Goal: Task Accomplishment & Management: Use online tool/utility

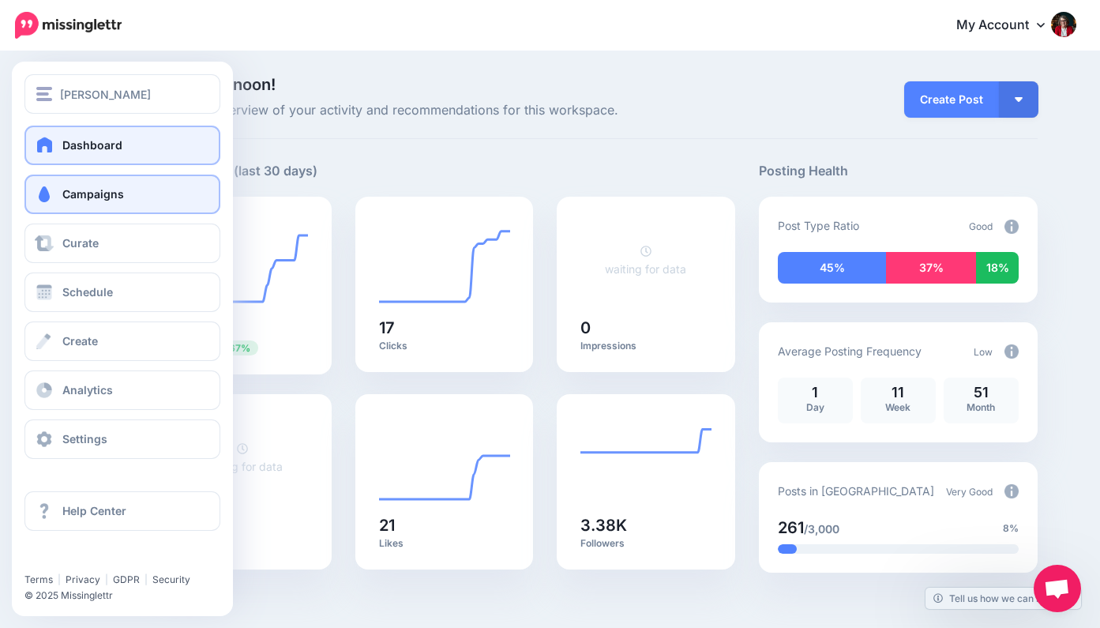
click at [86, 193] on span "Campaigns" at bounding box center [93, 193] width 62 height 13
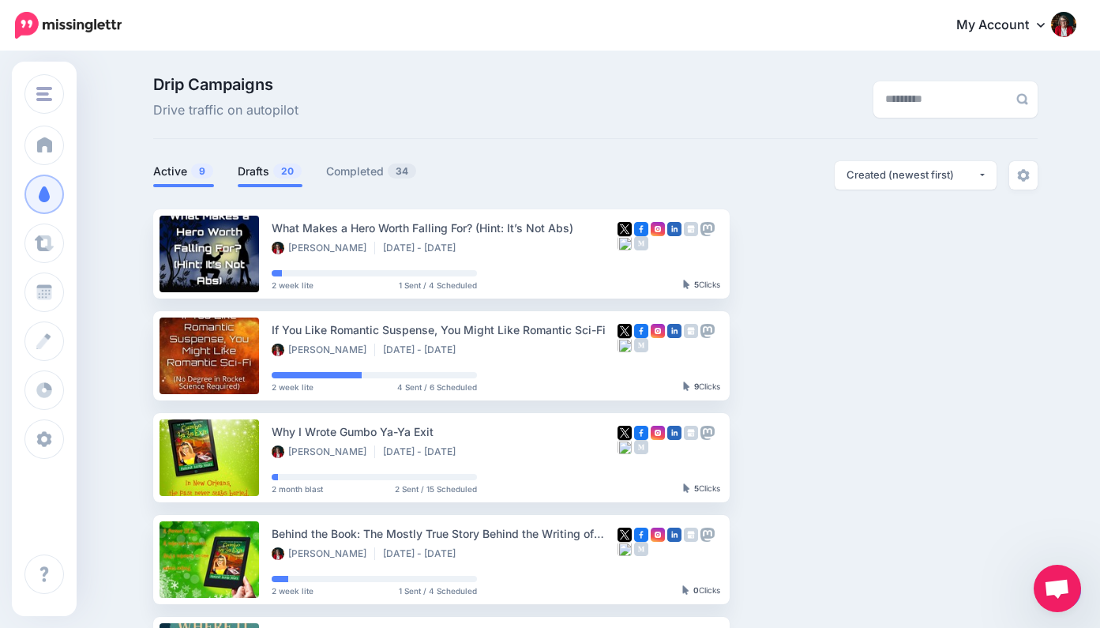
click at [257, 171] on link "Drafts 20" at bounding box center [270, 171] width 65 height 19
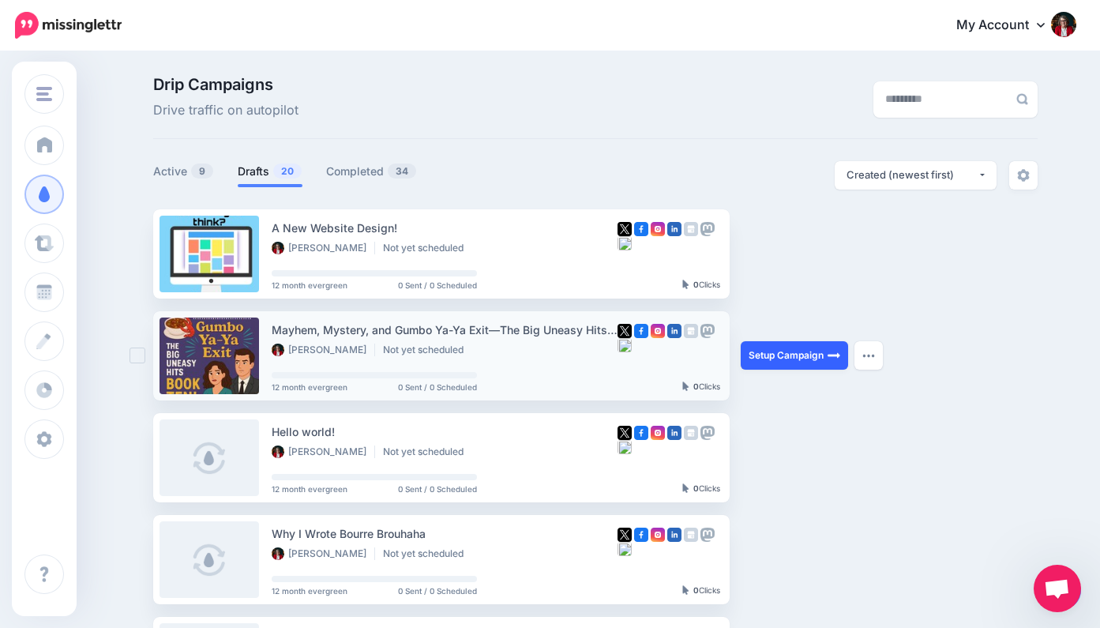
click at [797, 354] on link "Setup Campaign" at bounding box center [794, 355] width 107 height 28
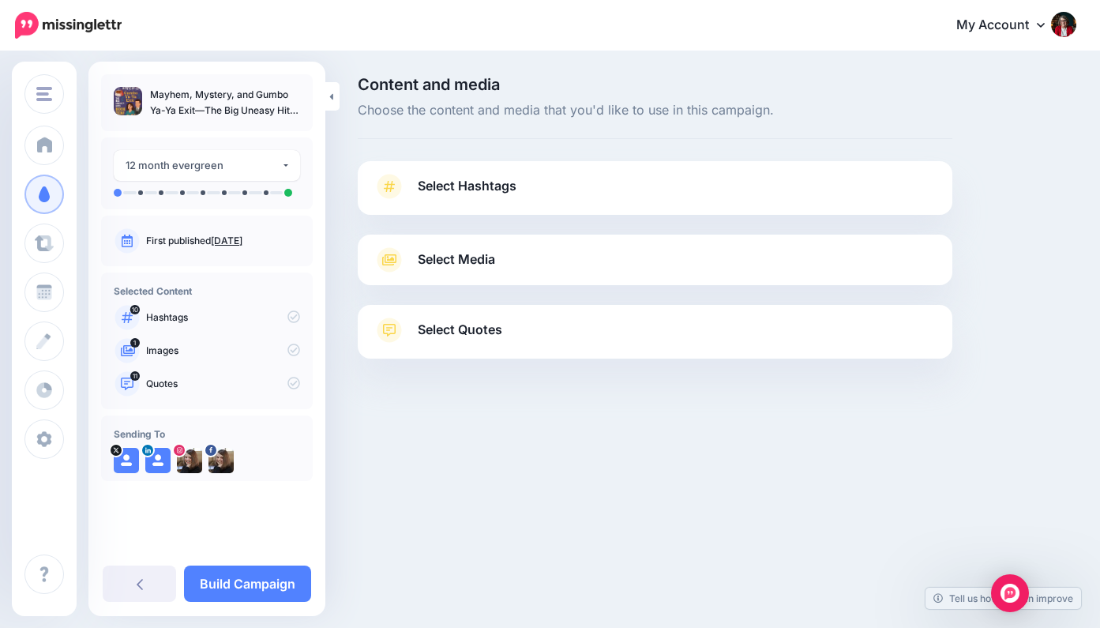
click at [471, 181] on span "Select Hashtags" at bounding box center [467, 185] width 99 height 21
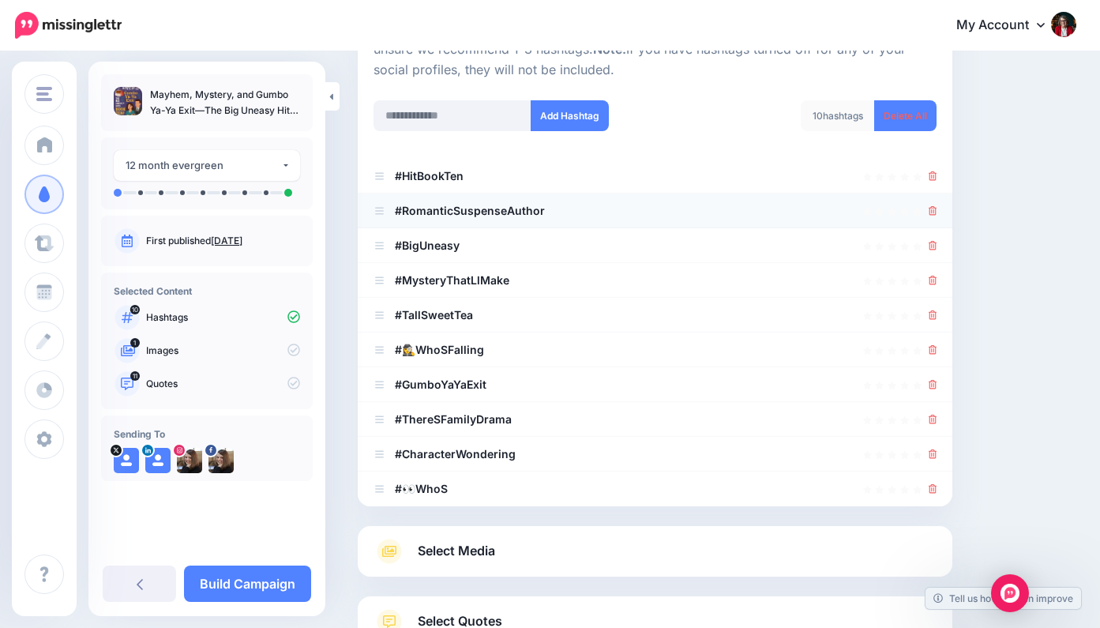
scroll to position [201, 0]
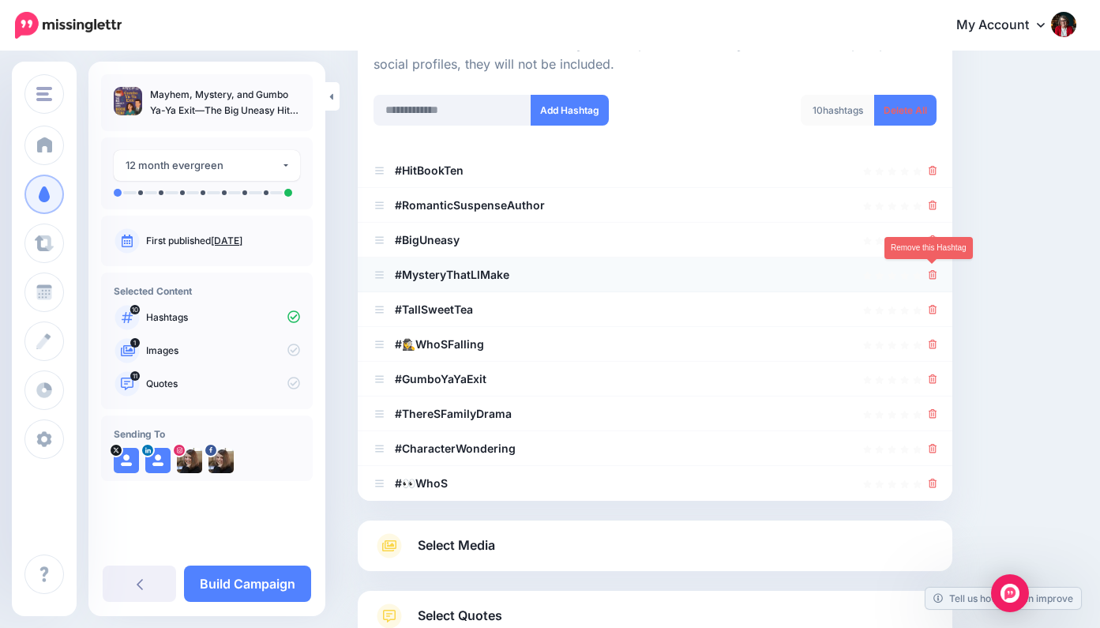
click at [933, 271] on icon at bounding box center [932, 274] width 9 height 9
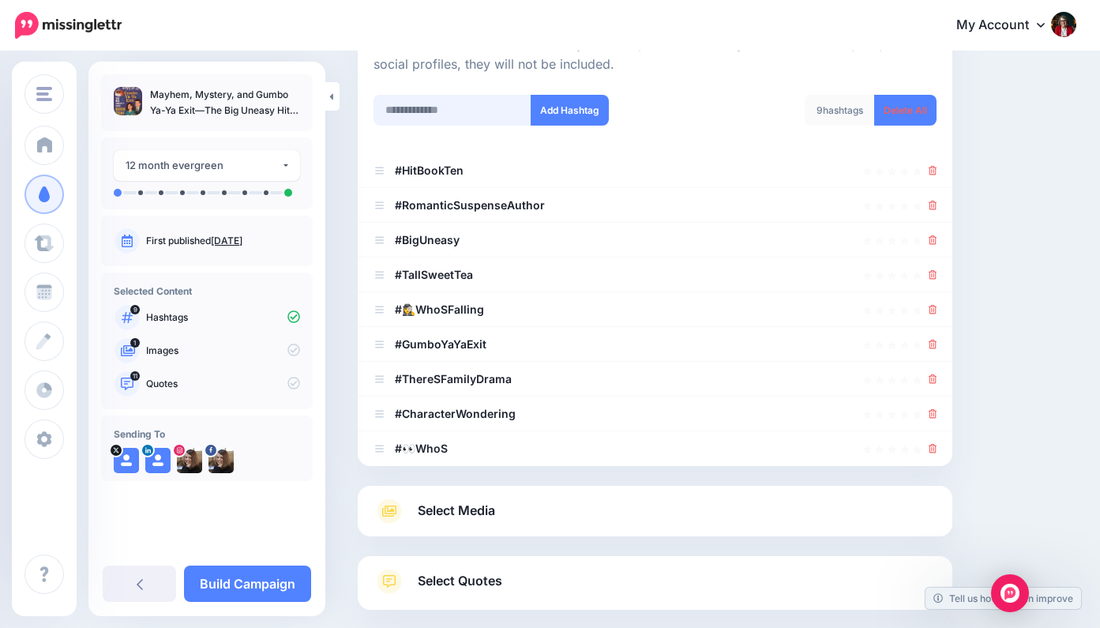
click at [411, 103] on input "text" at bounding box center [452, 110] width 158 height 31
type input "**********"
click at [555, 102] on button "Add Hashtag" at bounding box center [570, 110] width 78 height 31
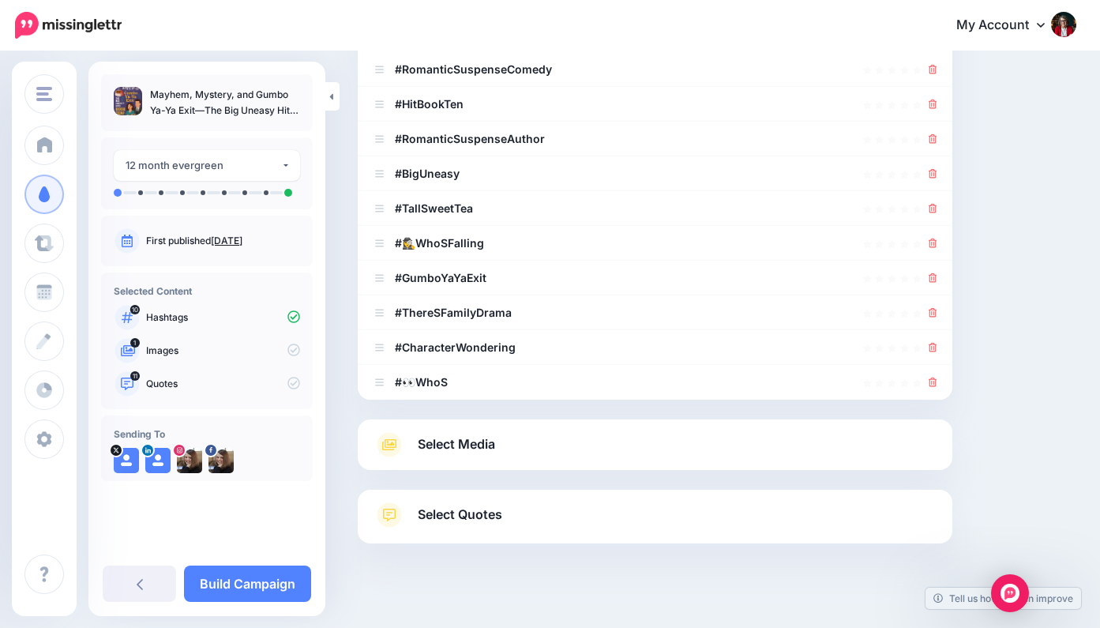
scroll to position [290, 0]
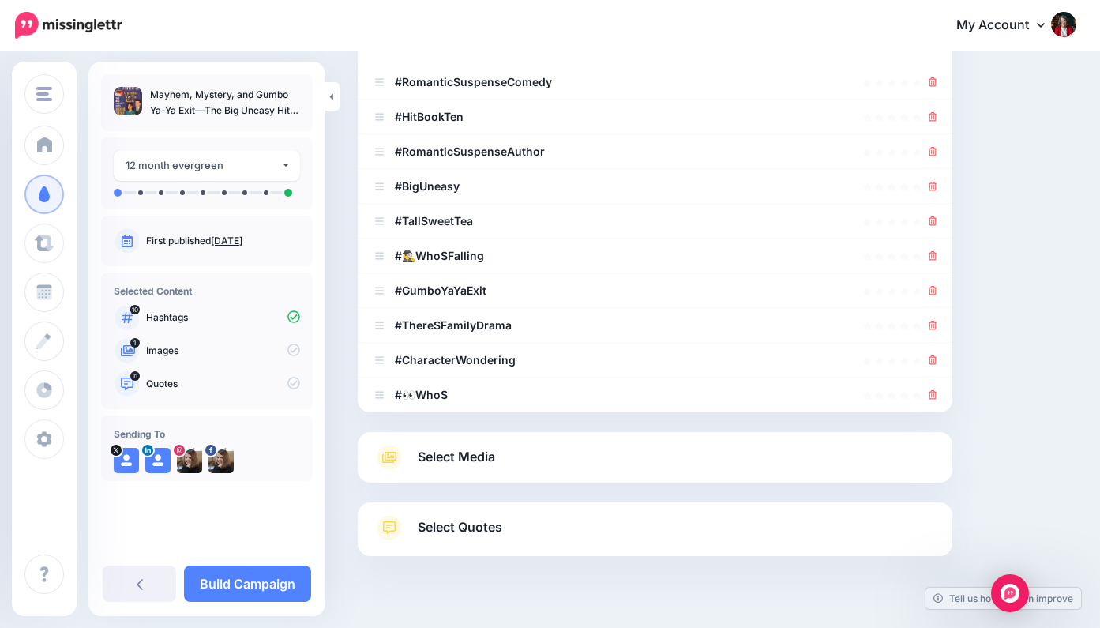
click at [484, 448] on span "Select Media" at bounding box center [456, 456] width 77 height 21
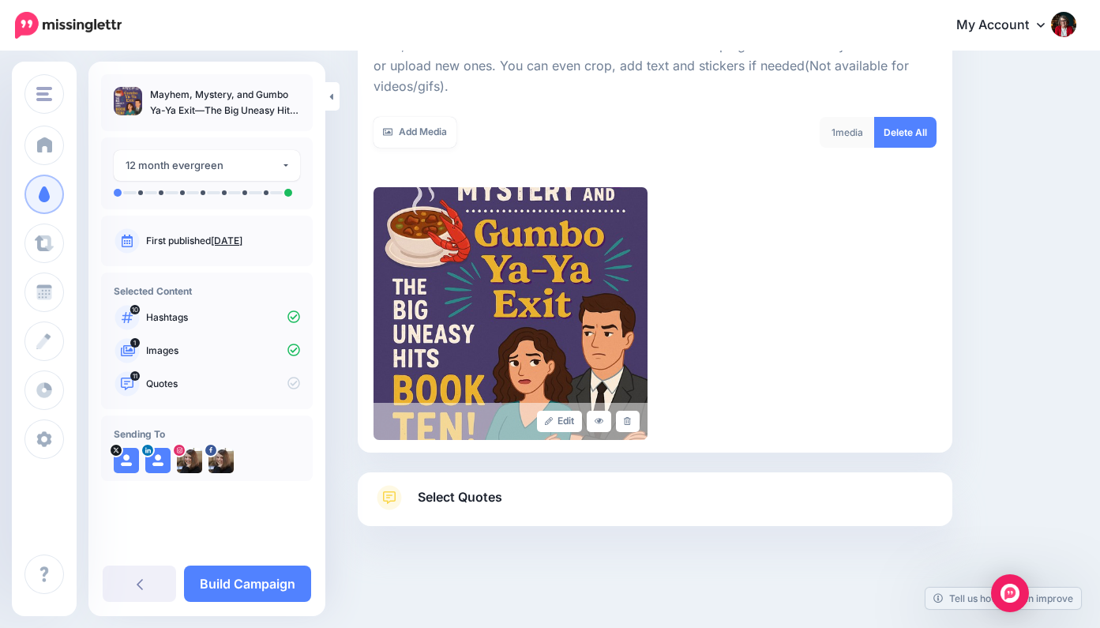
scroll to position [242, 0]
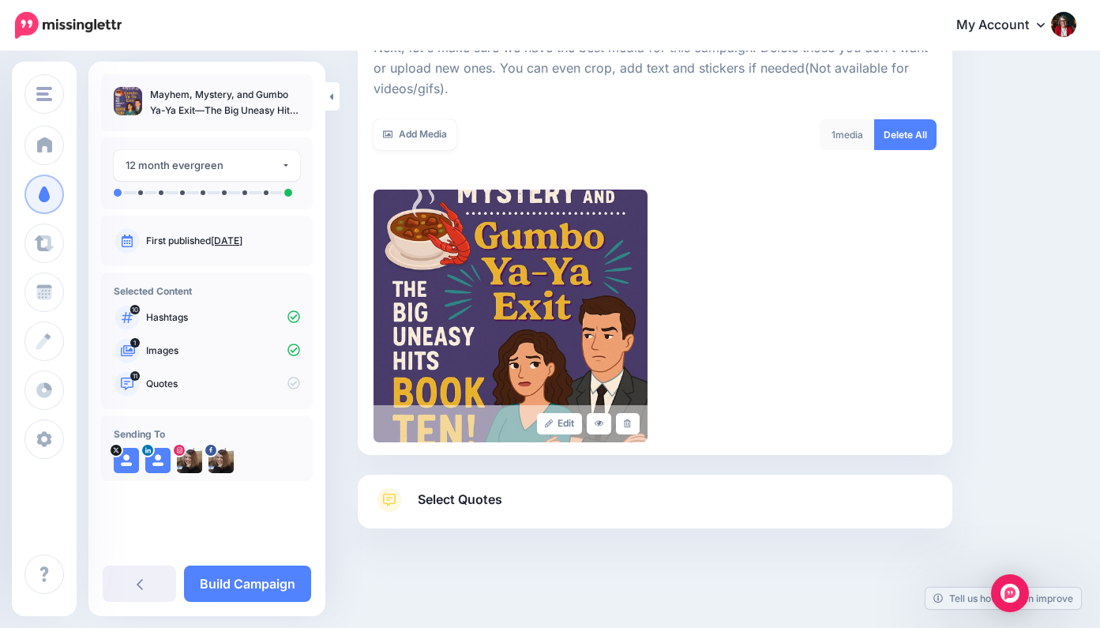
click at [489, 494] on span "Select Quotes" at bounding box center [460, 499] width 84 height 21
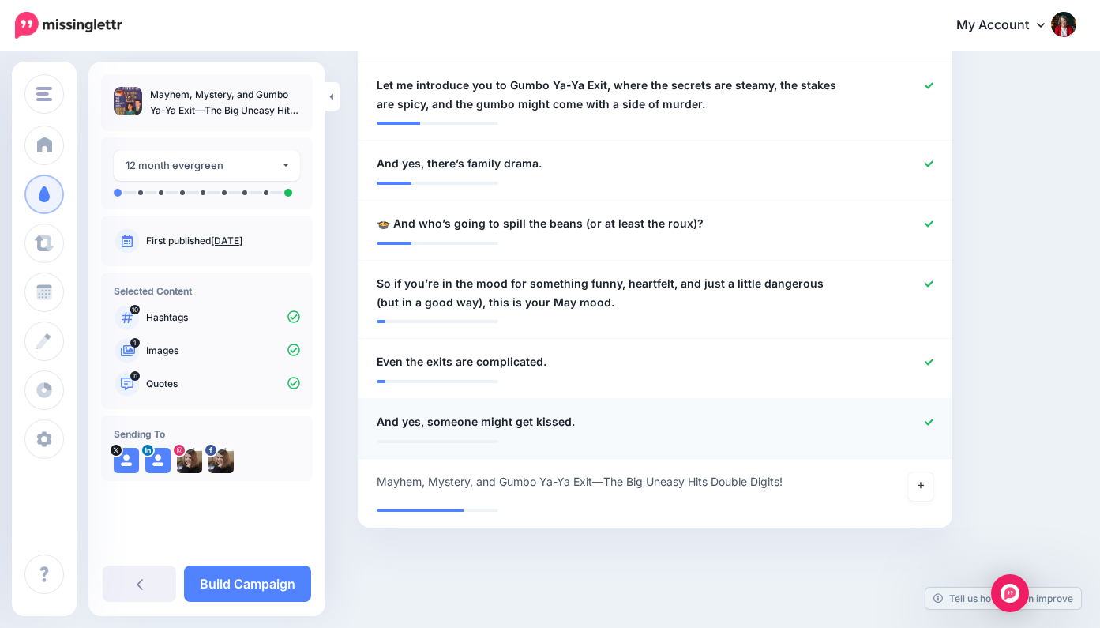
scroll to position [935, 0]
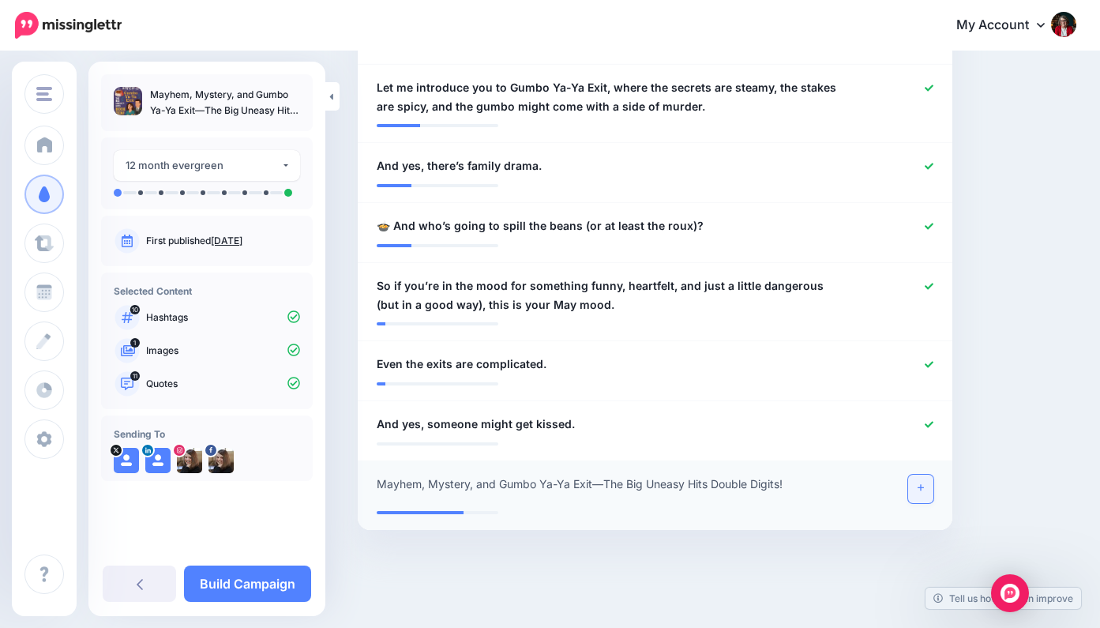
click at [924, 483] on icon at bounding box center [920, 487] width 6 height 9
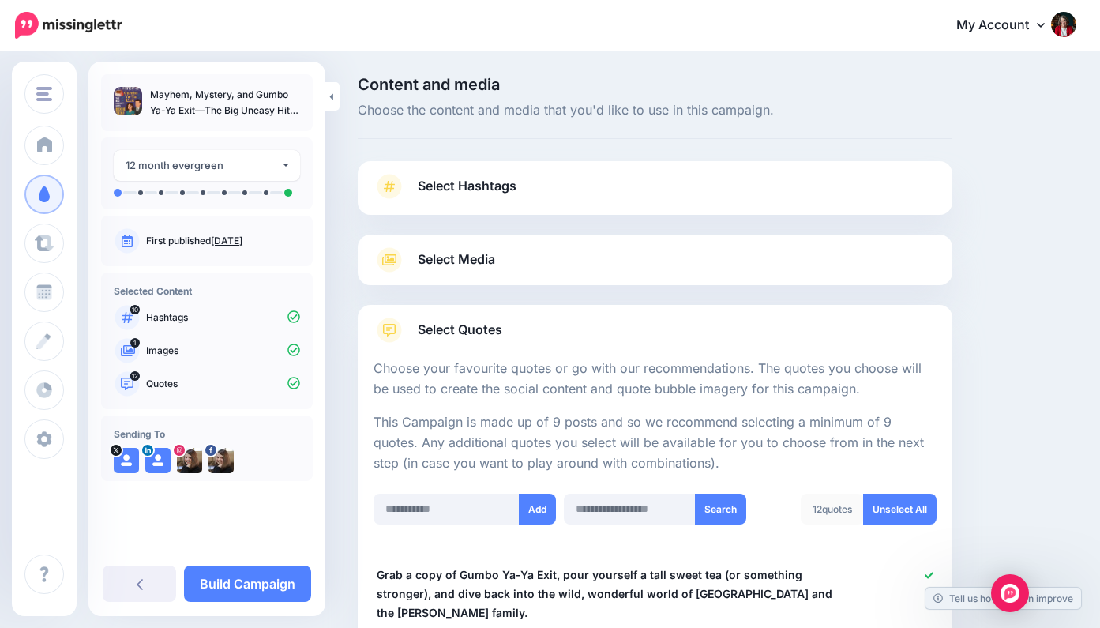
scroll to position [0, 0]
click at [489, 186] on span "Select Hashtags" at bounding box center [467, 185] width 99 height 21
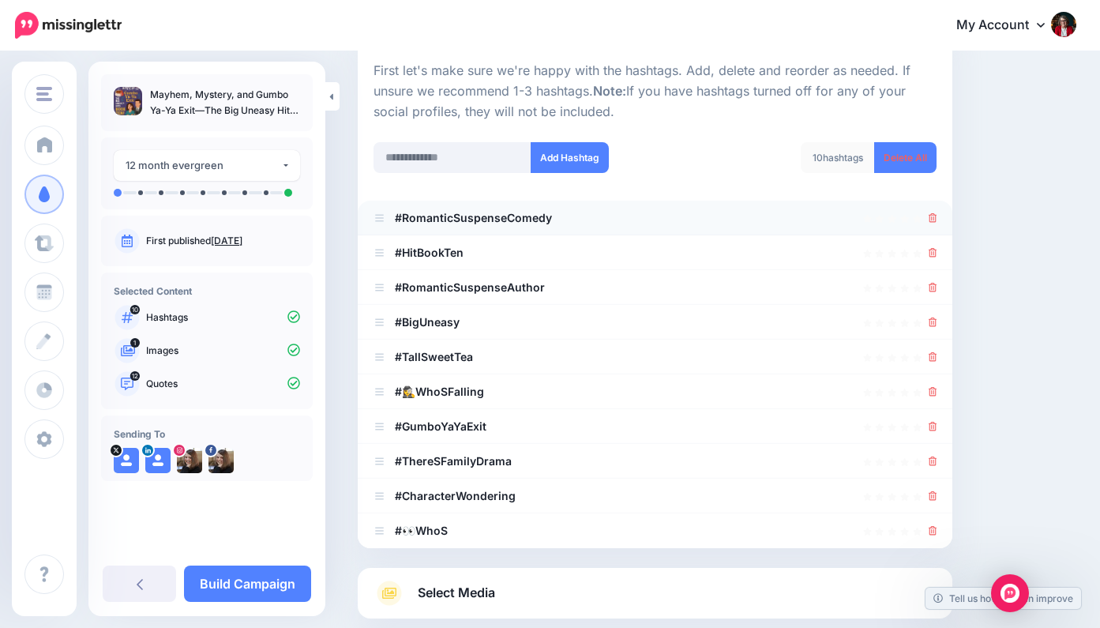
scroll to position [164, 0]
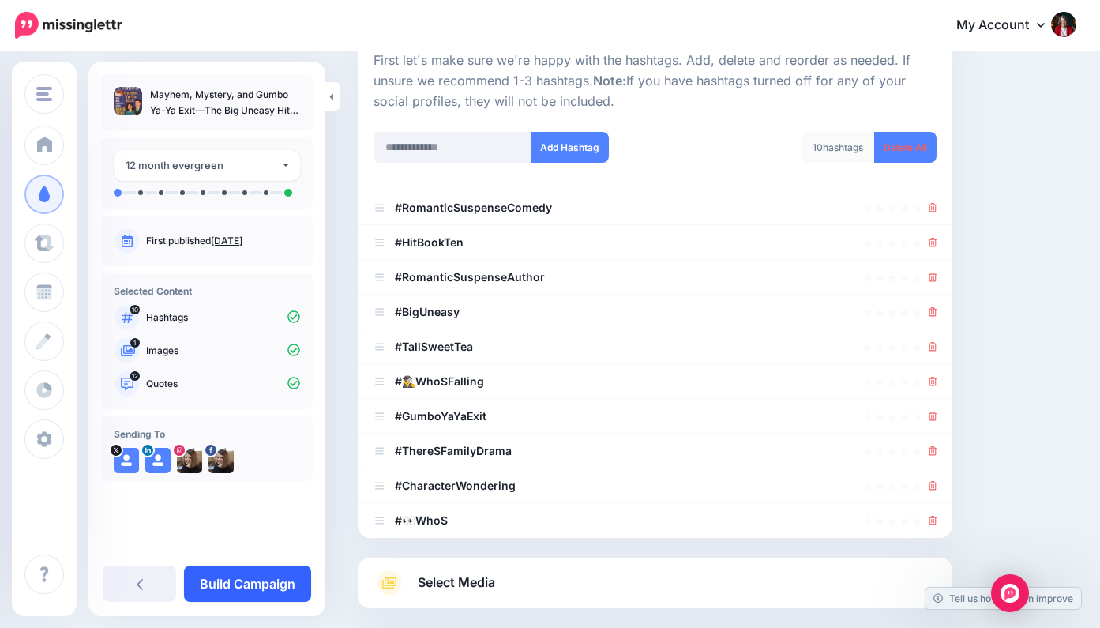
click at [254, 583] on link "Build Campaign" at bounding box center [247, 583] width 127 height 36
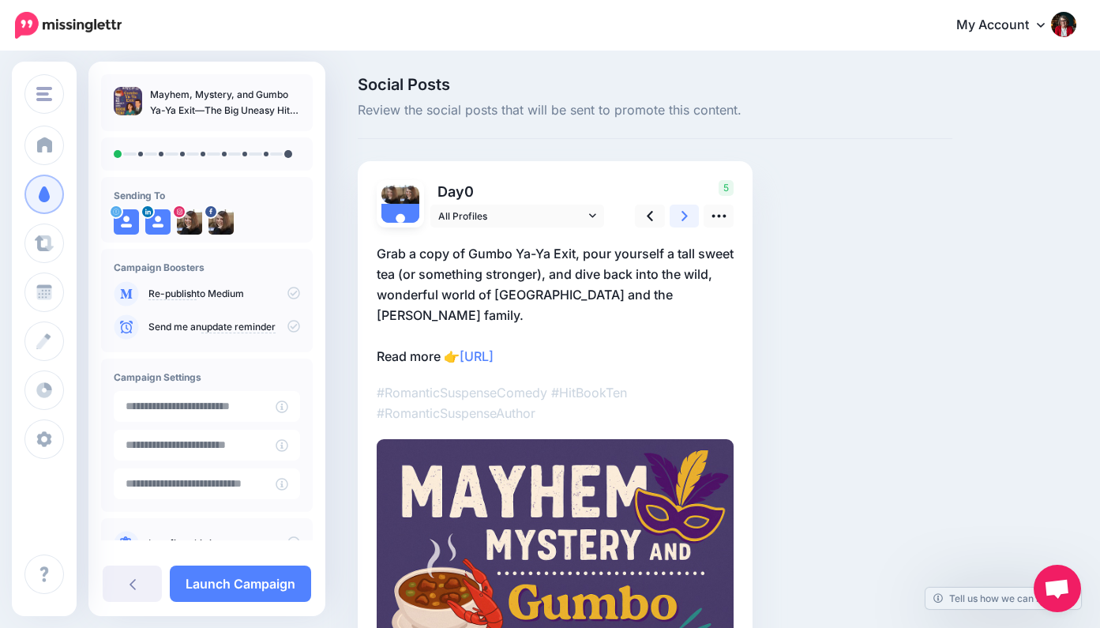
click at [687, 210] on icon at bounding box center [684, 216] width 6 height 17
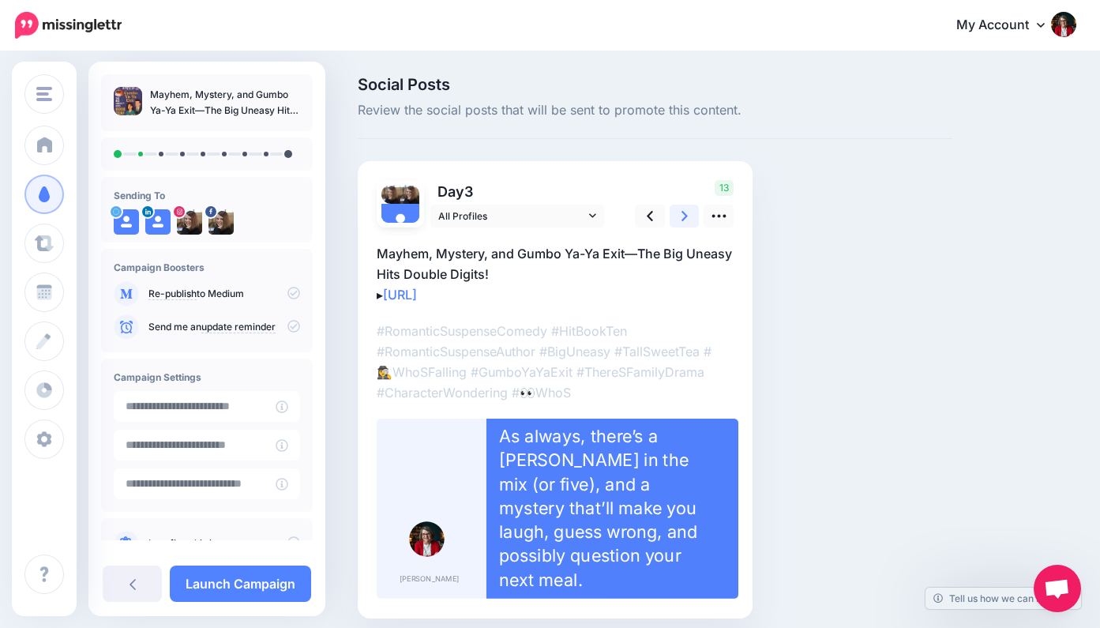
click at [684, 211] on icon at bounding box center [684, 216] width 6 height 17
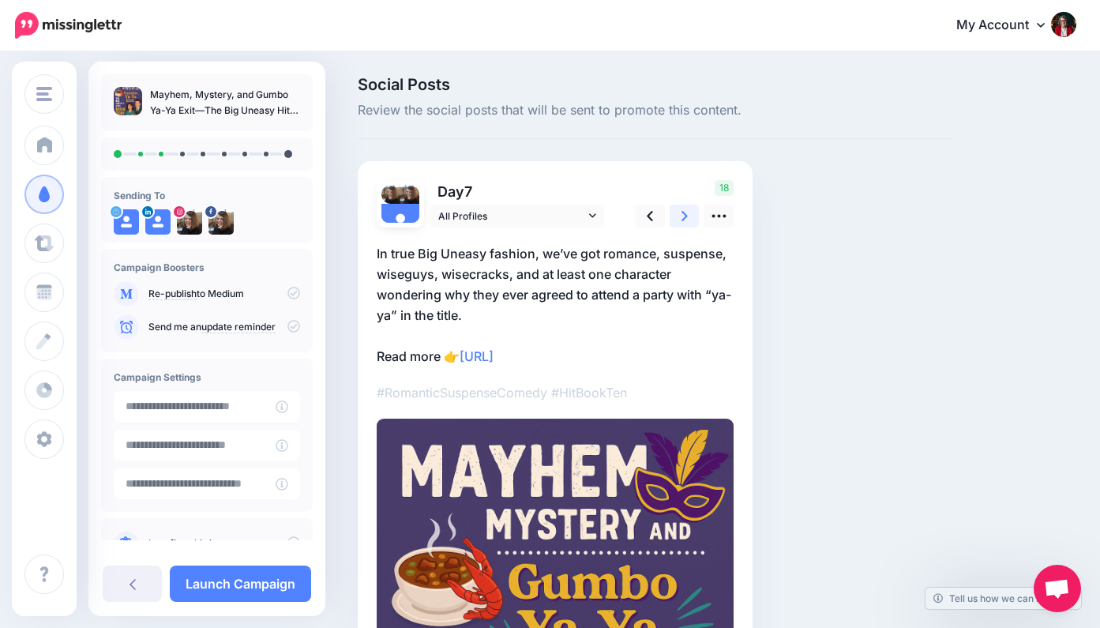
click at [683, 215] on icon at bounding box center [684, 216] width 6 height 17
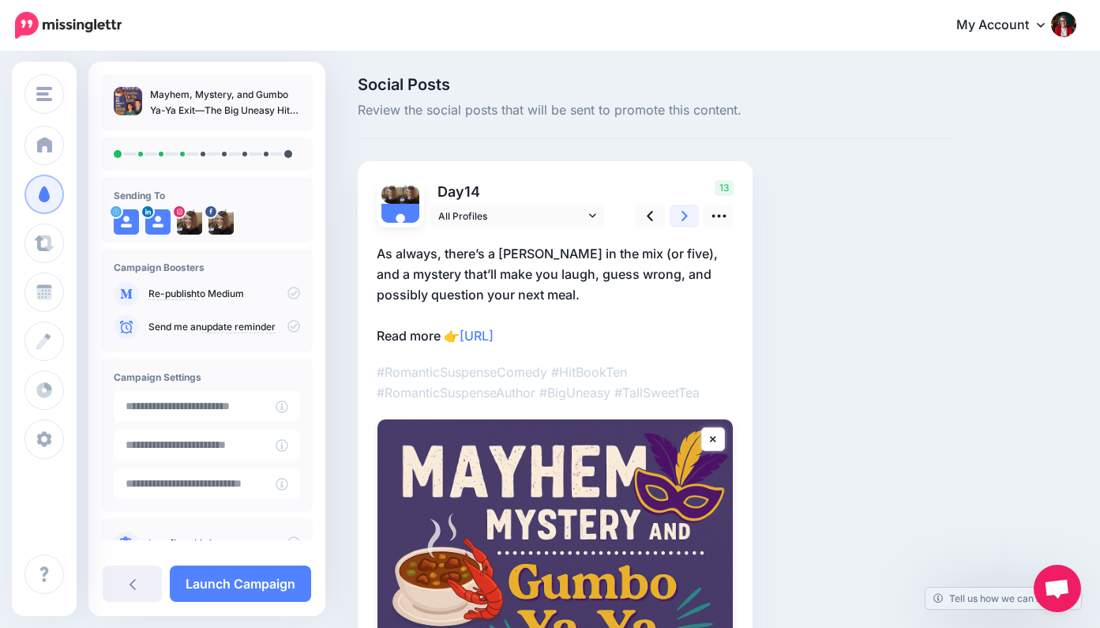
click at [683, 212] on icon at bounding box center [684, 216] width 6 height 10
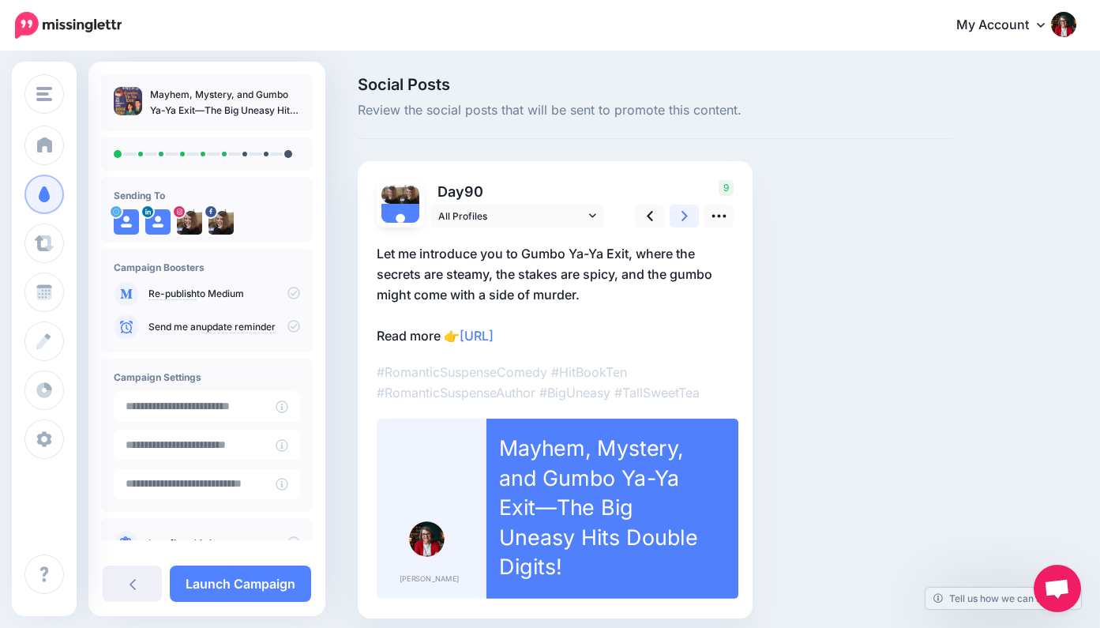
click at [683, 212] on icon at bounding box center [684, 216] width 6 height 10
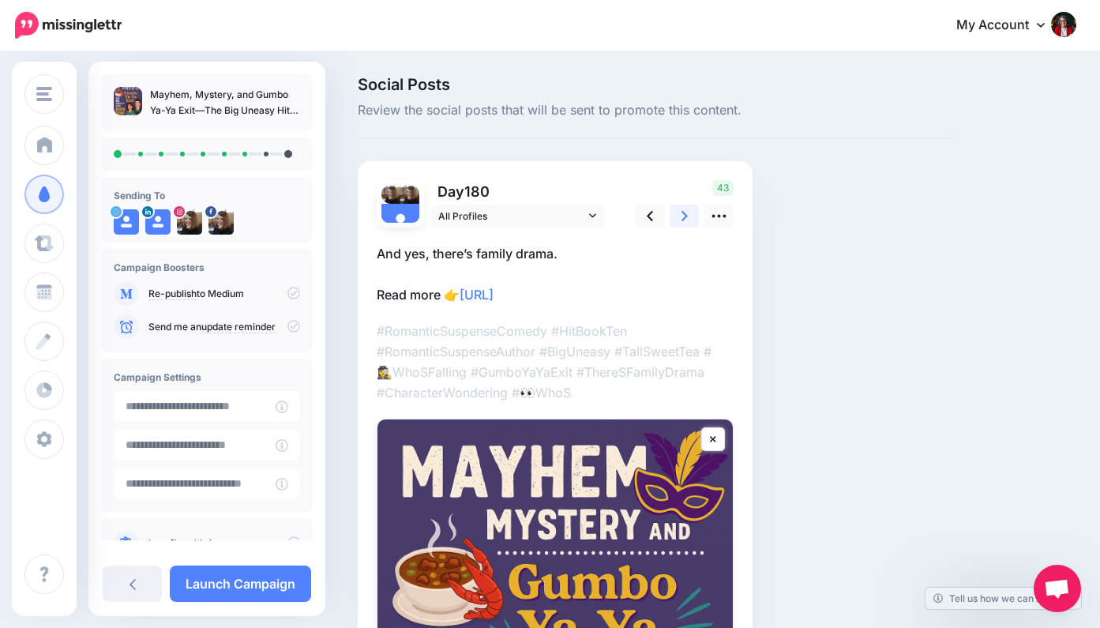
click at [683, 212] on icon at bounding box center [684, 216] width 6 height 10
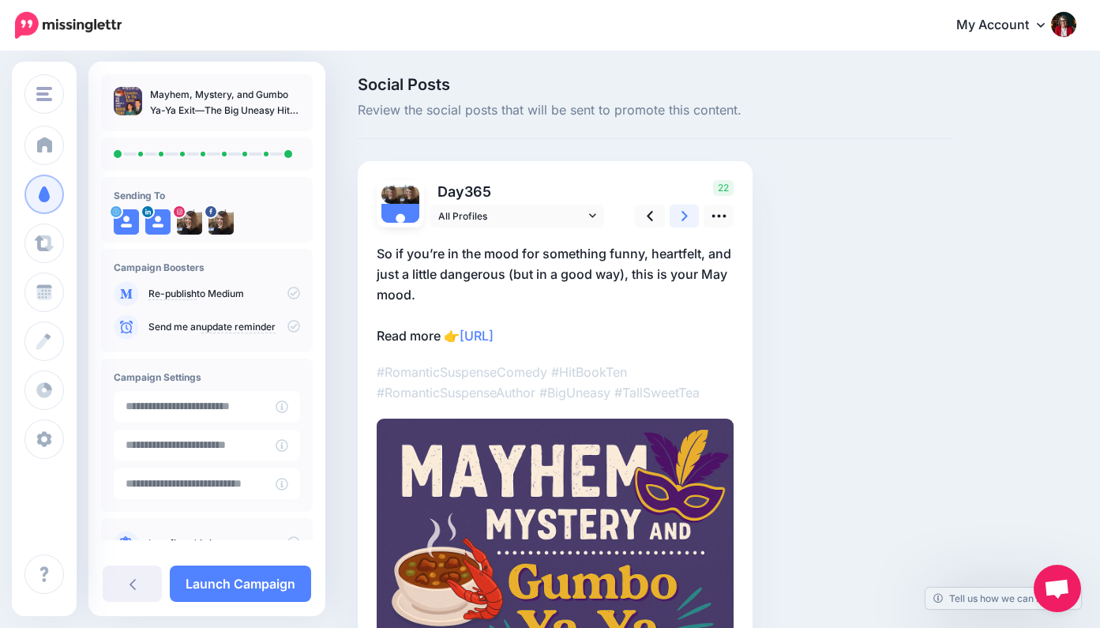
click at [683, 212] on icon at bounding box center [684, 216] width 6 height 10
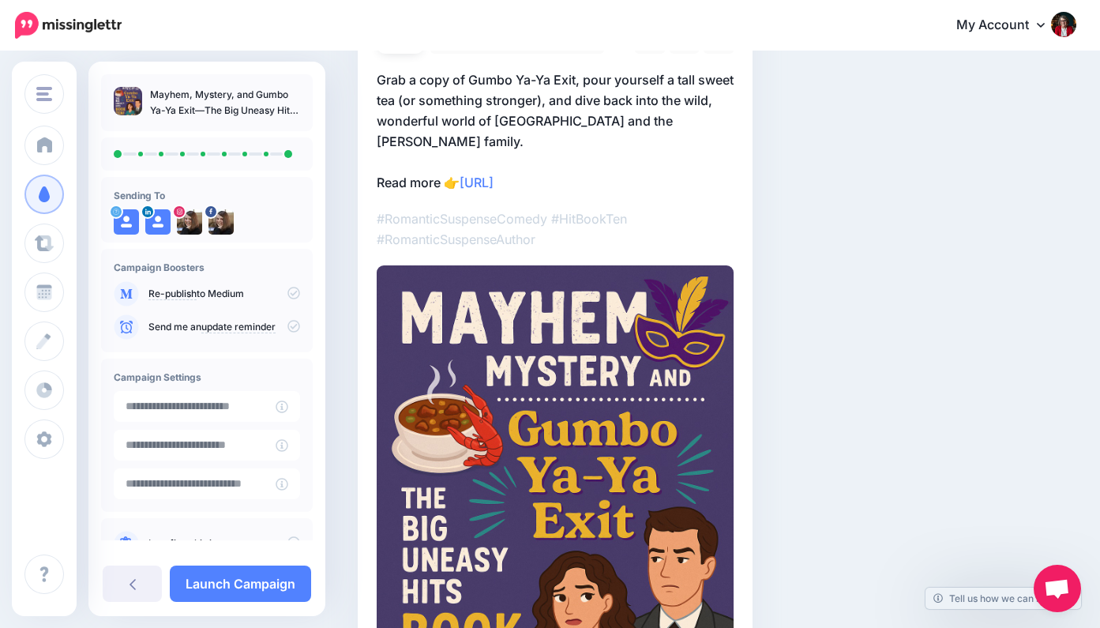
scroll to position [177, 0]
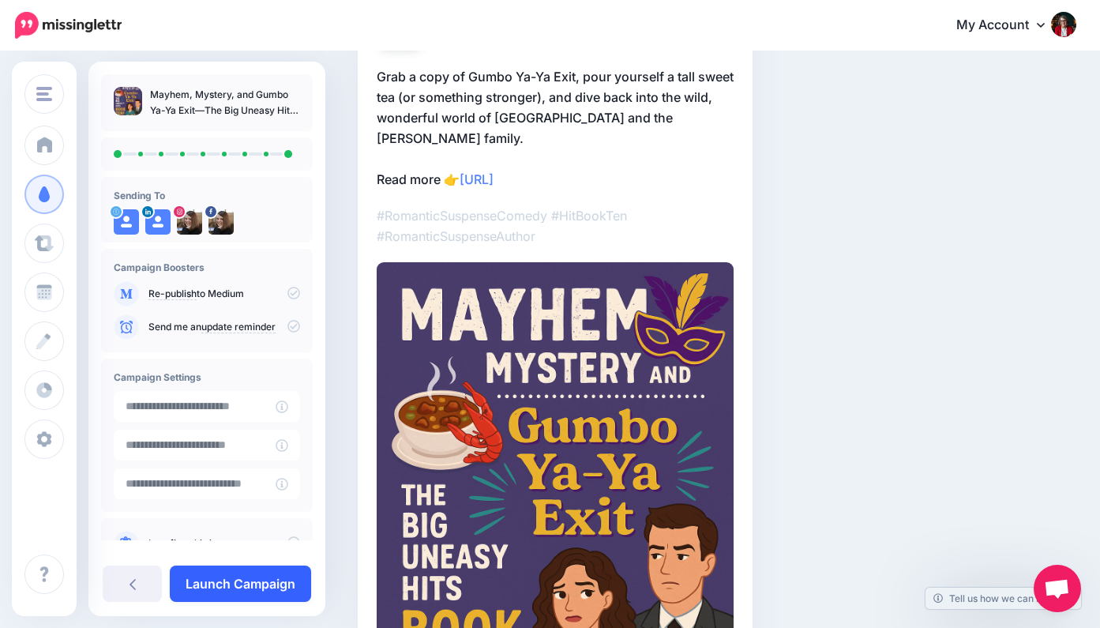
click at [272, 579] on link "Launch Campaign" at bounding box center [240, 583] width 141 height 36
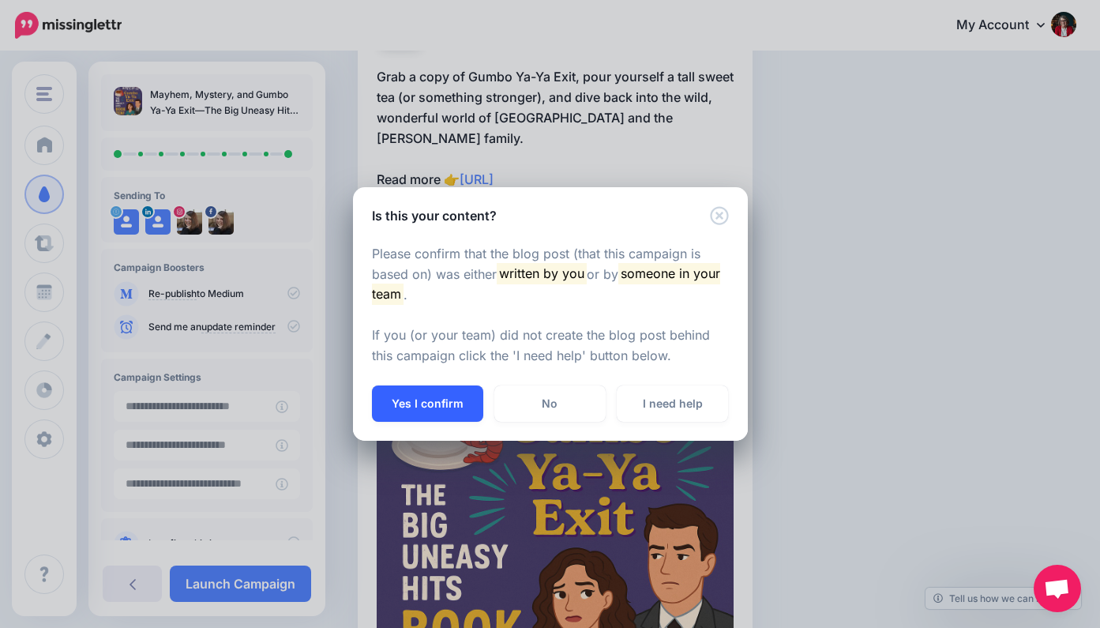
click at [432, 394] on button "Yes I confirm" at bounding box center [427, 403] width 111 height 36
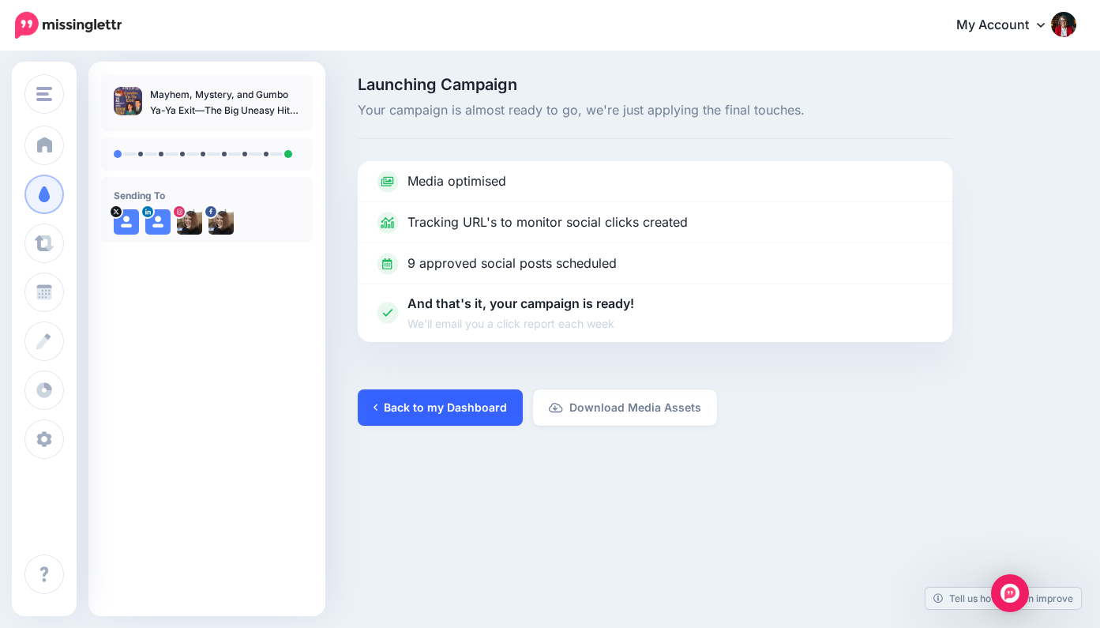
click at [417, 404] on link "Back to my Dashboard" at bounding box center [440, 407] width 165 height 36
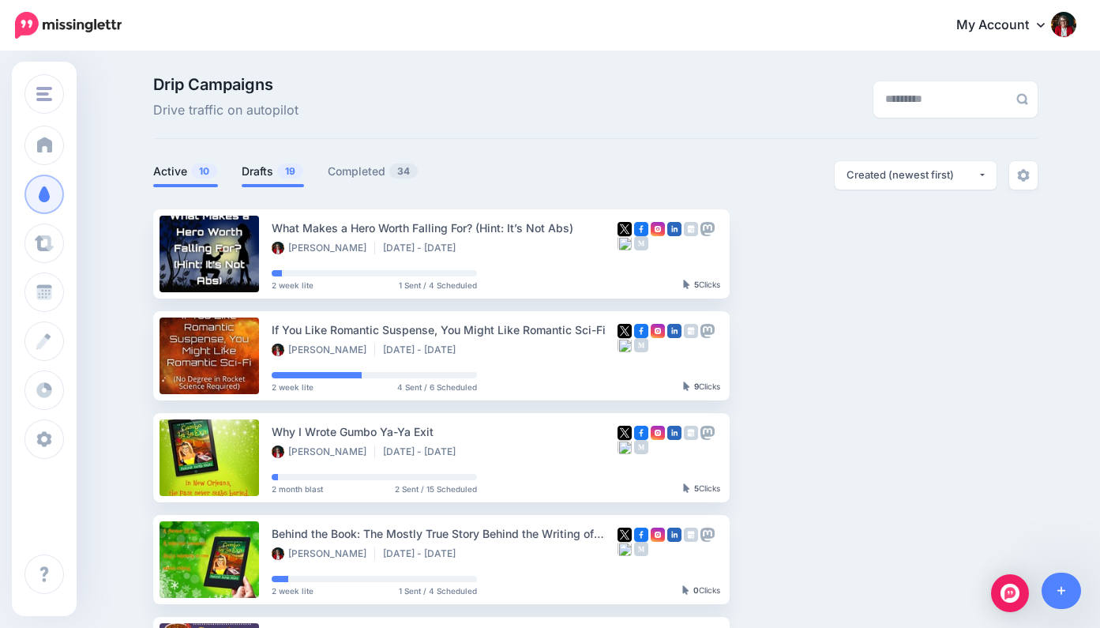
click at [265, 173] on link "Drafts 19" at bounding box center [273, 171] width 62 height 19
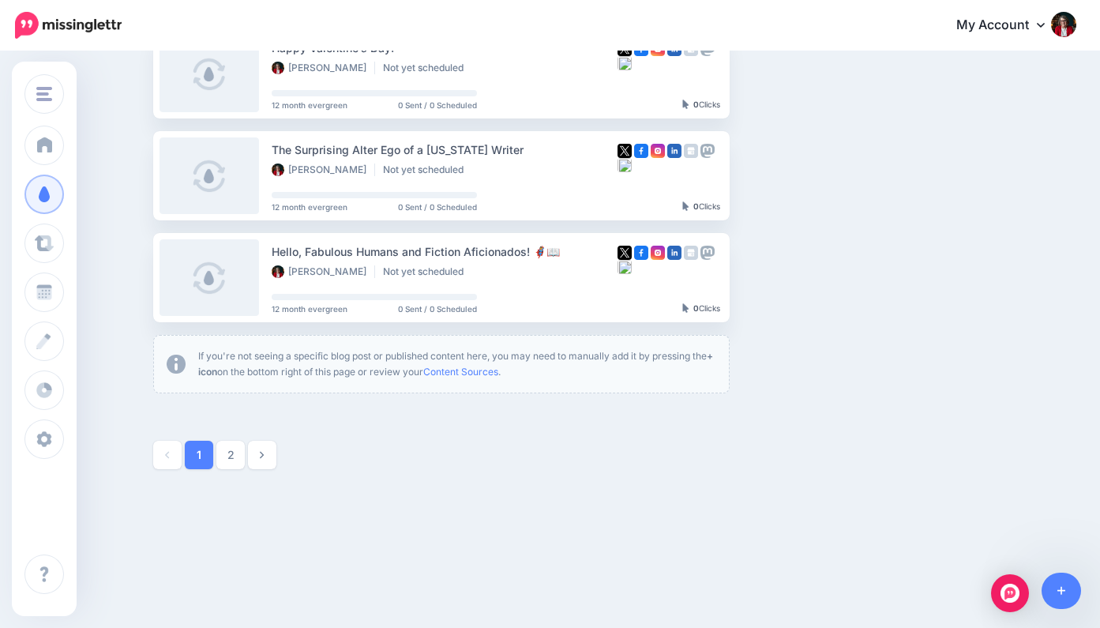
scroll to position [892, 0]
click at [1061, 588] on icon at bounding box center [1061, 591] width 9 height 9
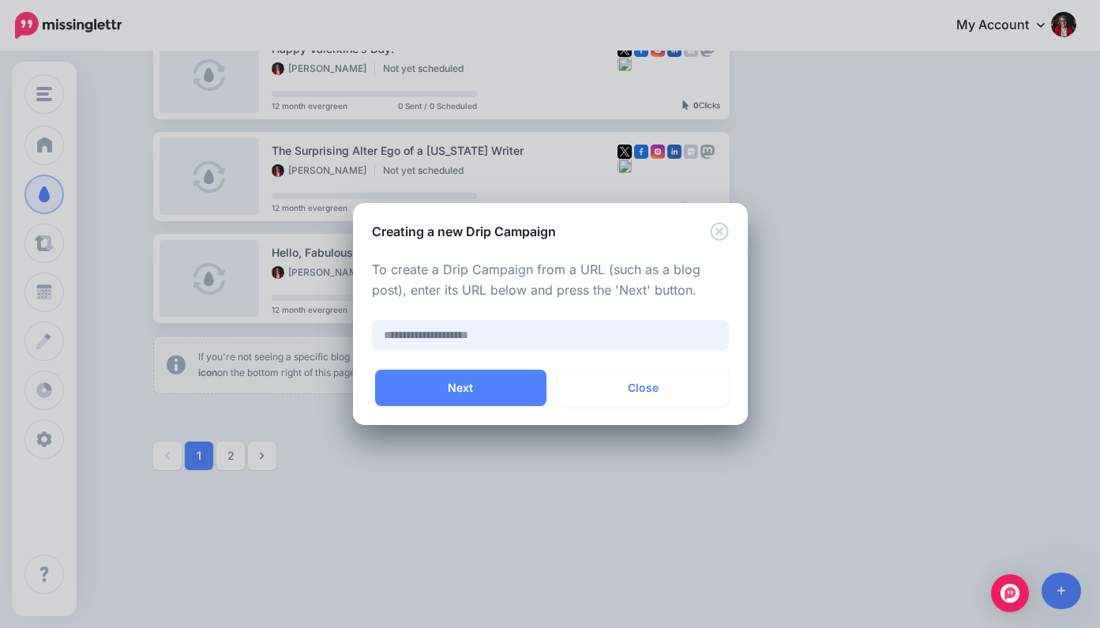
paste input "**********"
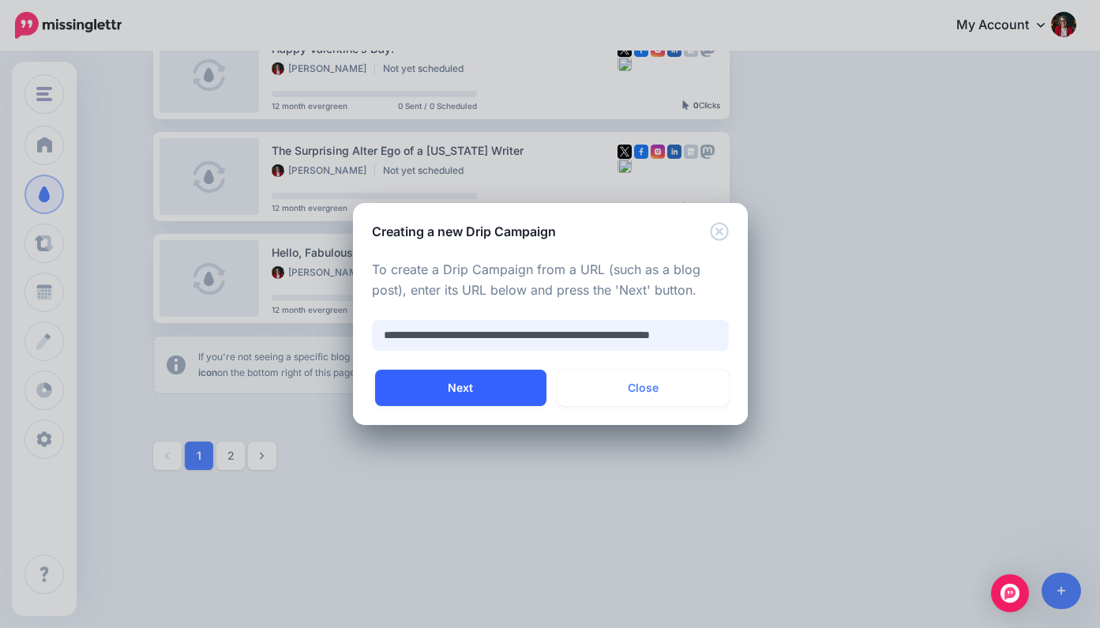
type input "**********"
click at [484, 377] on button "Next" at bounding box center [460, 387] width 171 height 36
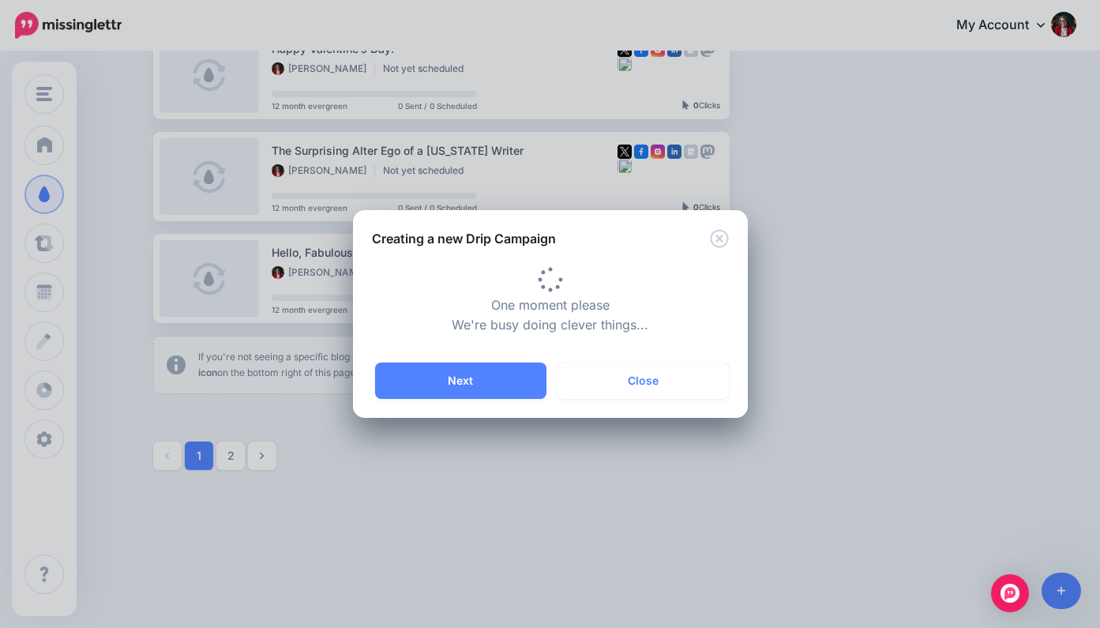
type input "**********"
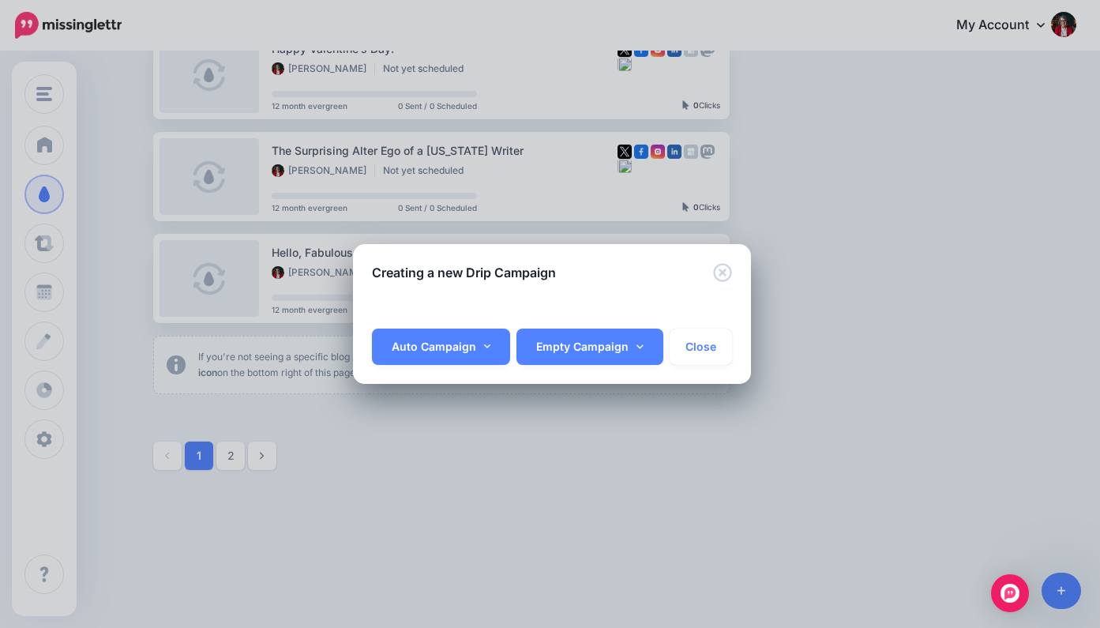
scroll to position [0, 0]
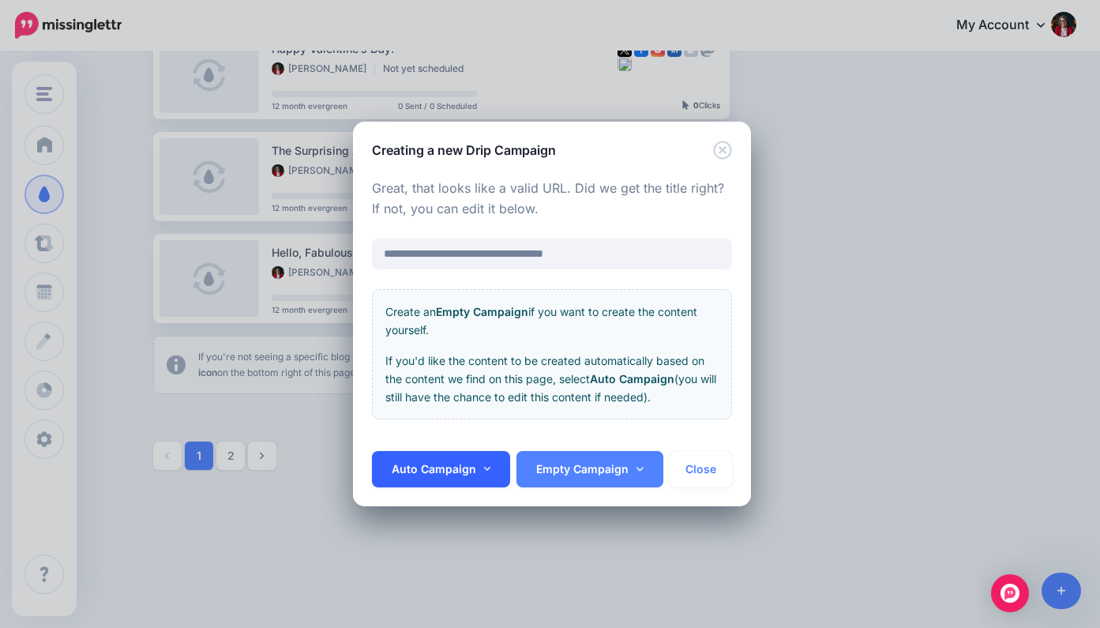
click at [462, 464] on link "Auto Campaign" at bounding box center [441, 469] width 139 height 36
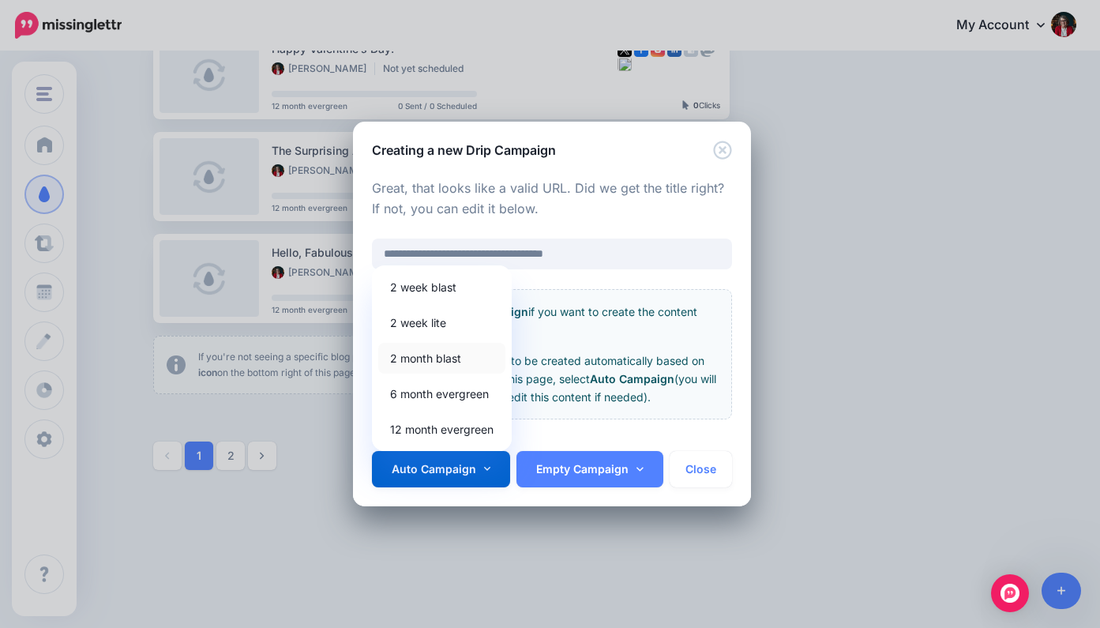
click at [452, 355] on link "2 month blast" at bounding box center [441, 358] width 127 height 31
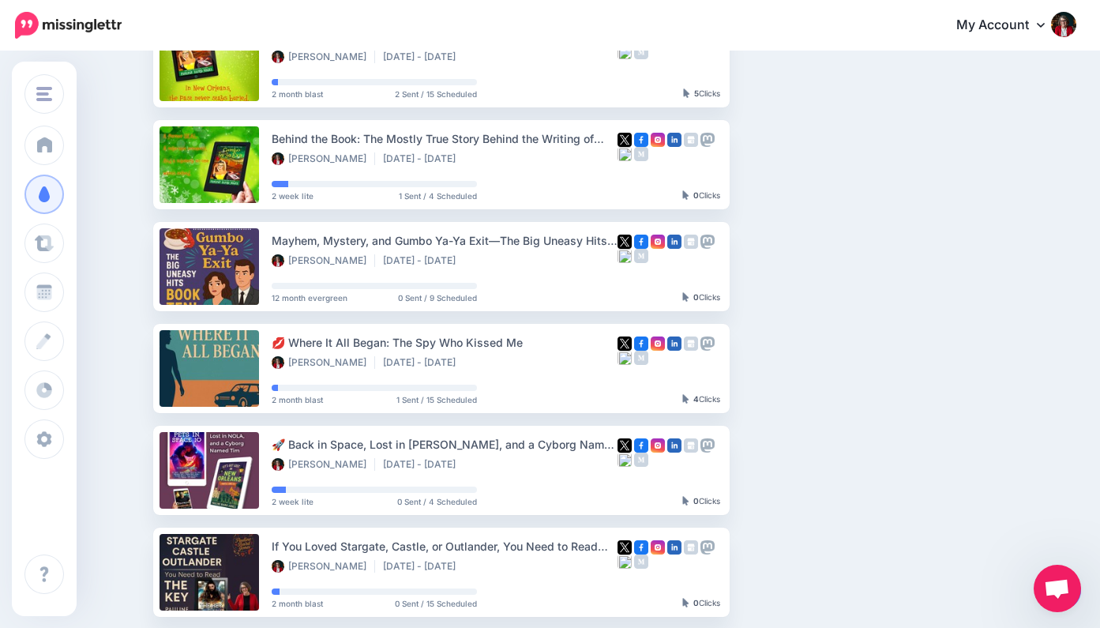
scroll to position [403, 0]
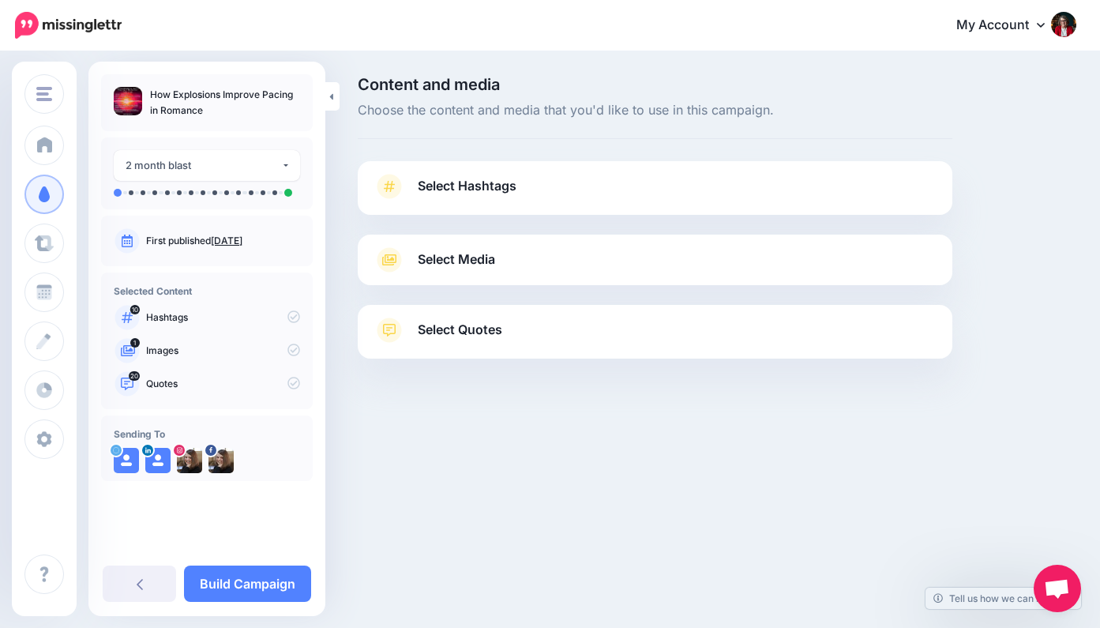
click at [493, 183] on span "Select Hashtags" at bounding box center [467, 185] width 99 height 21
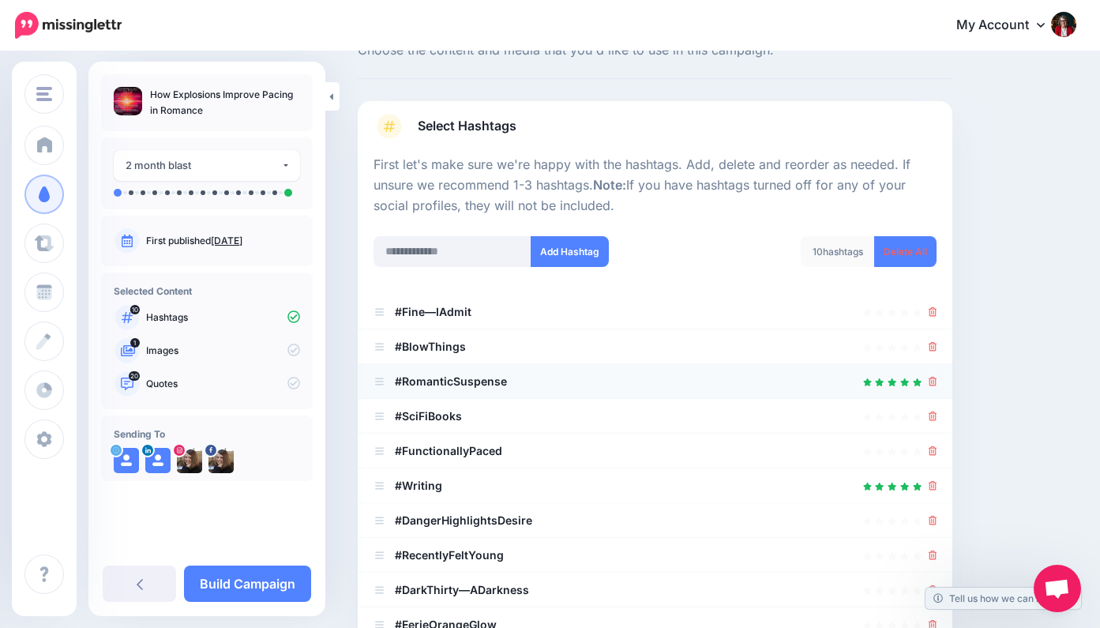
scroll to position [62, 0]
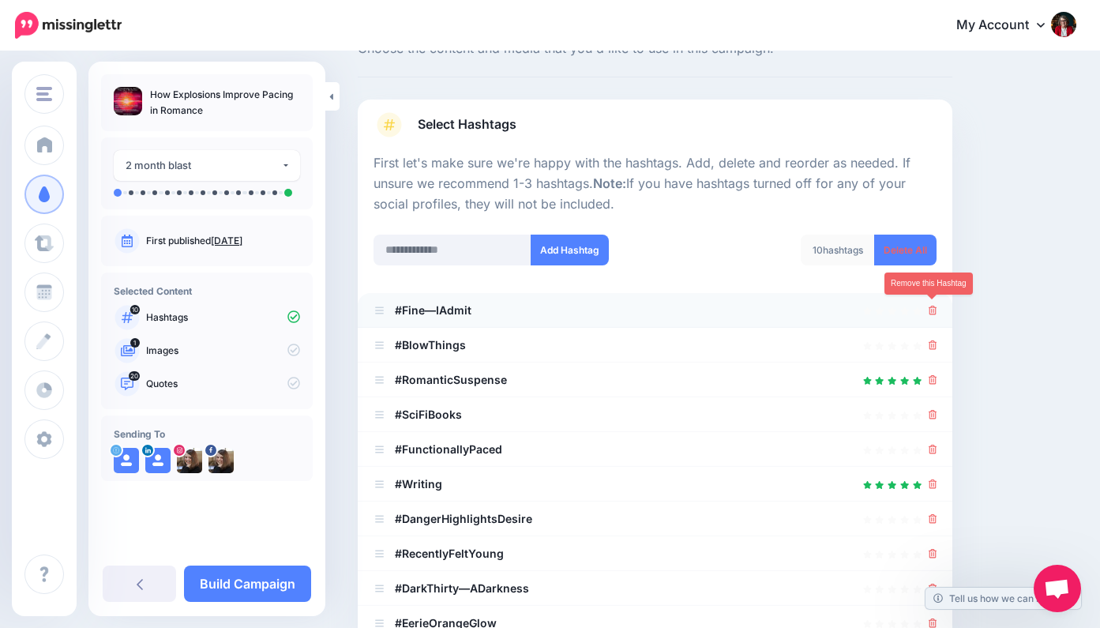
click at [932, 306] on icon at bounding box center [932, 310] width 9 height 9
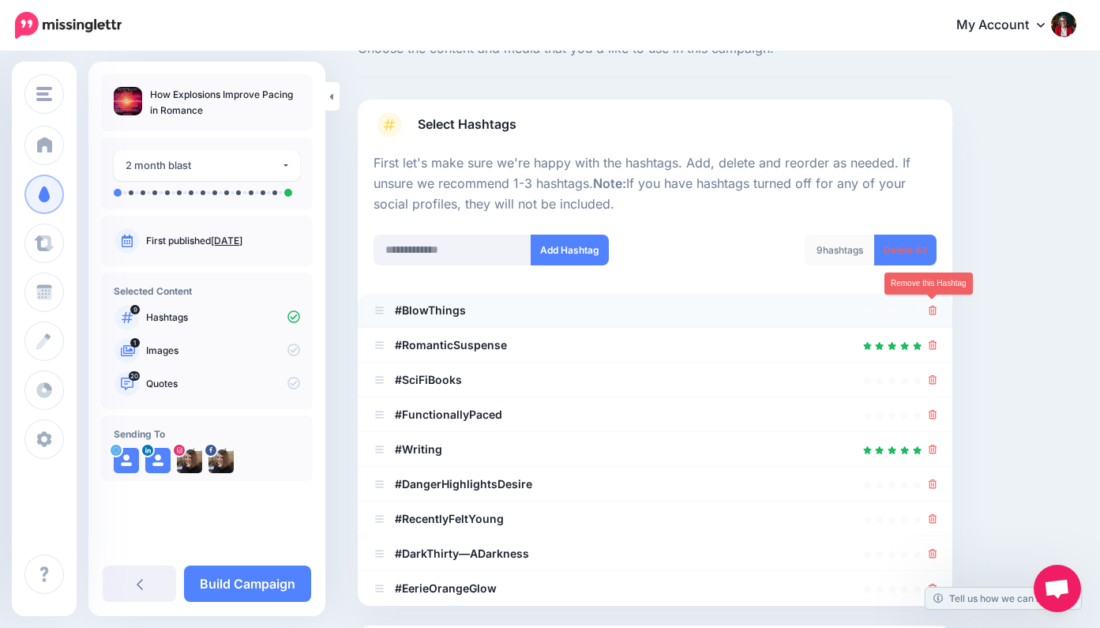
click at [933, 306] on icon at bounding box center [932, 310] width 9 height 9
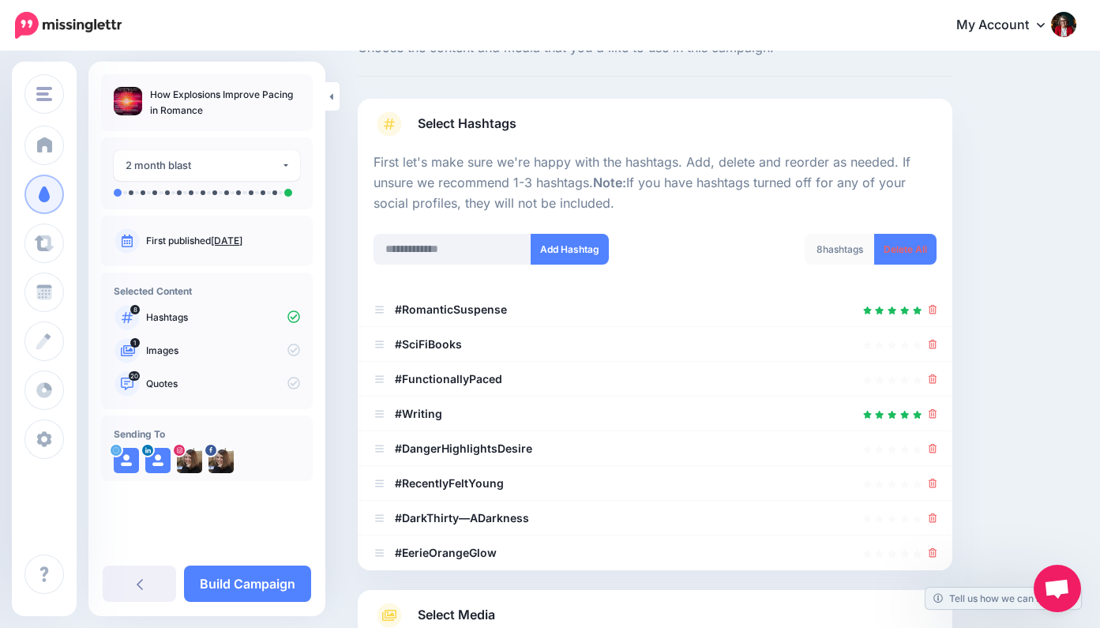
scroll to position [61, 0]
click at [418, 247] on input "text" at bounding box center [452, 250] width 158 height 31
type input "*"
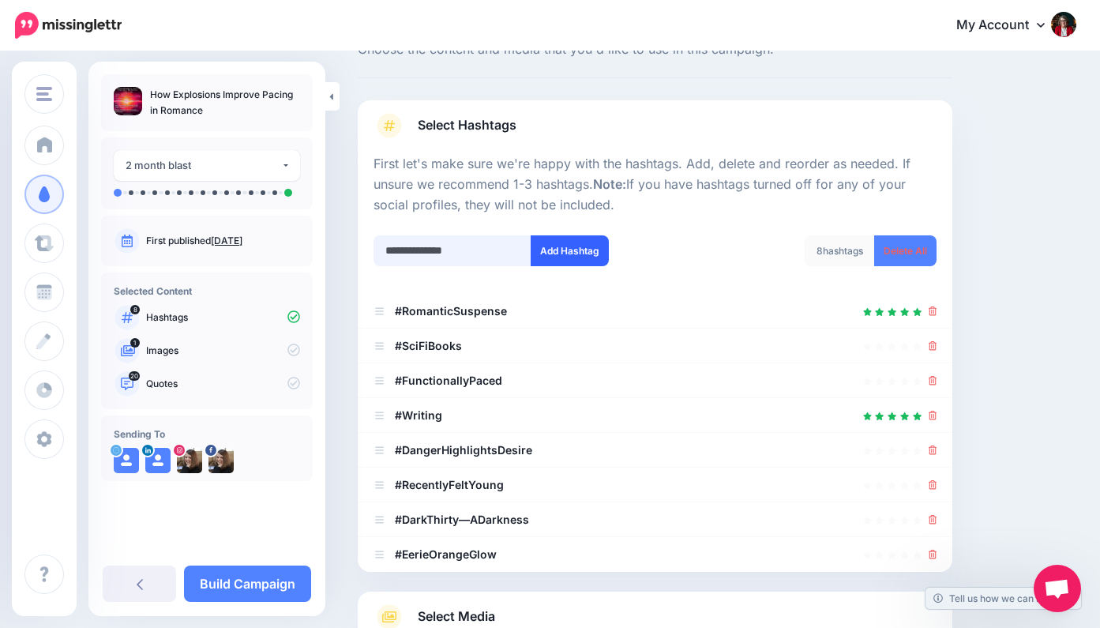
type input "**********"
click at [564, 242] on button "Add Hashtag" at bounding box center [570, 250] width 78 height 31
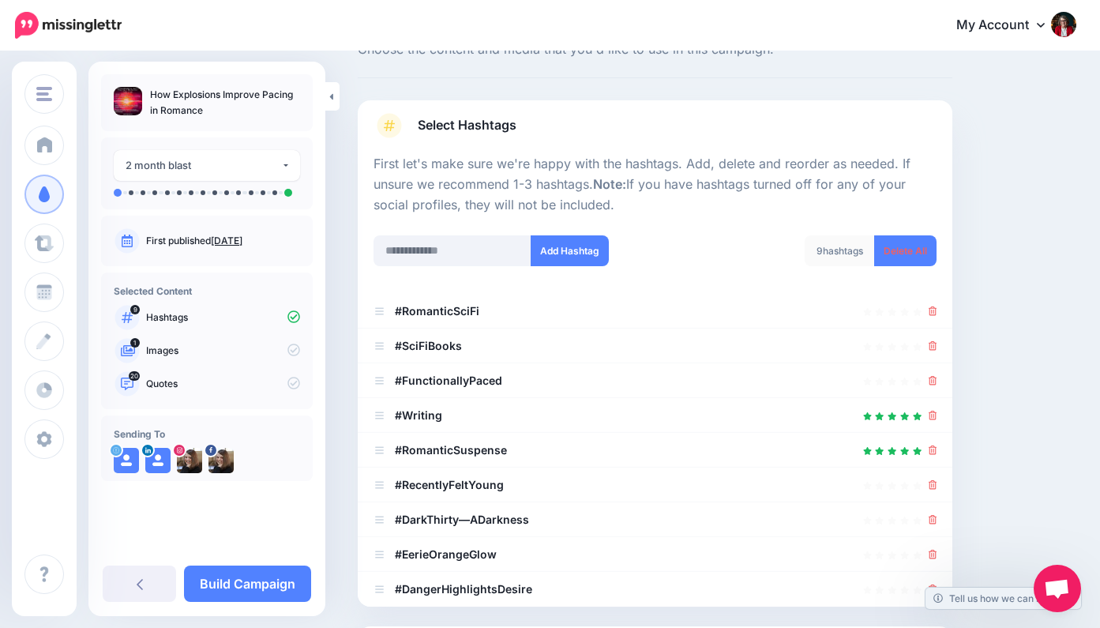
scroll to position [283, 0]
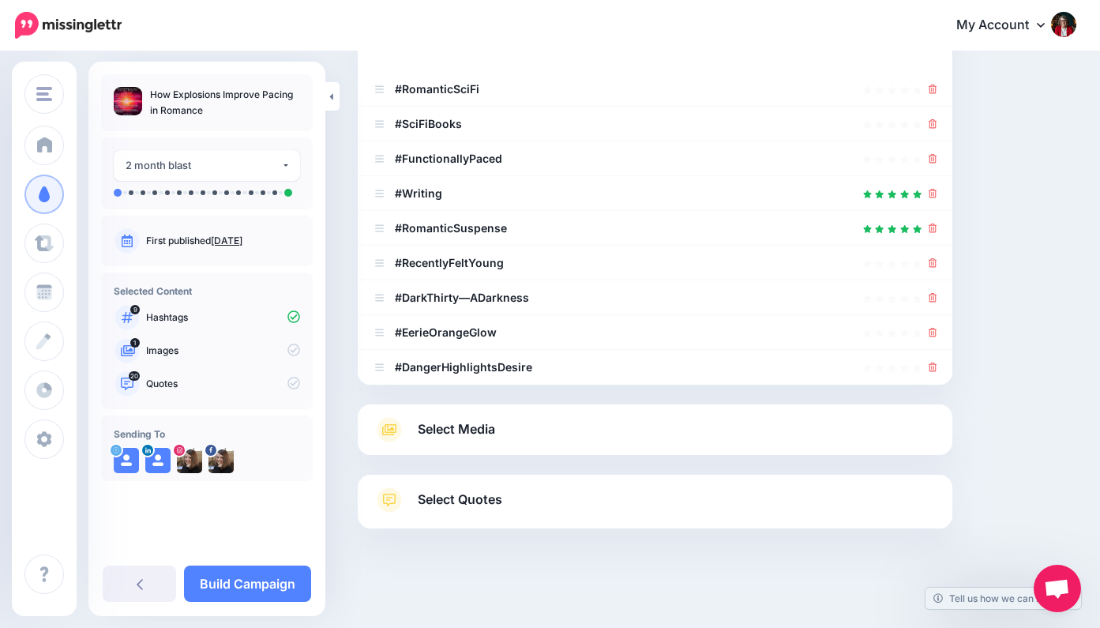
click at [394, 246] on li "#RecentlyFeltYoung" at bounding box center [655, 263] width 594 height 35
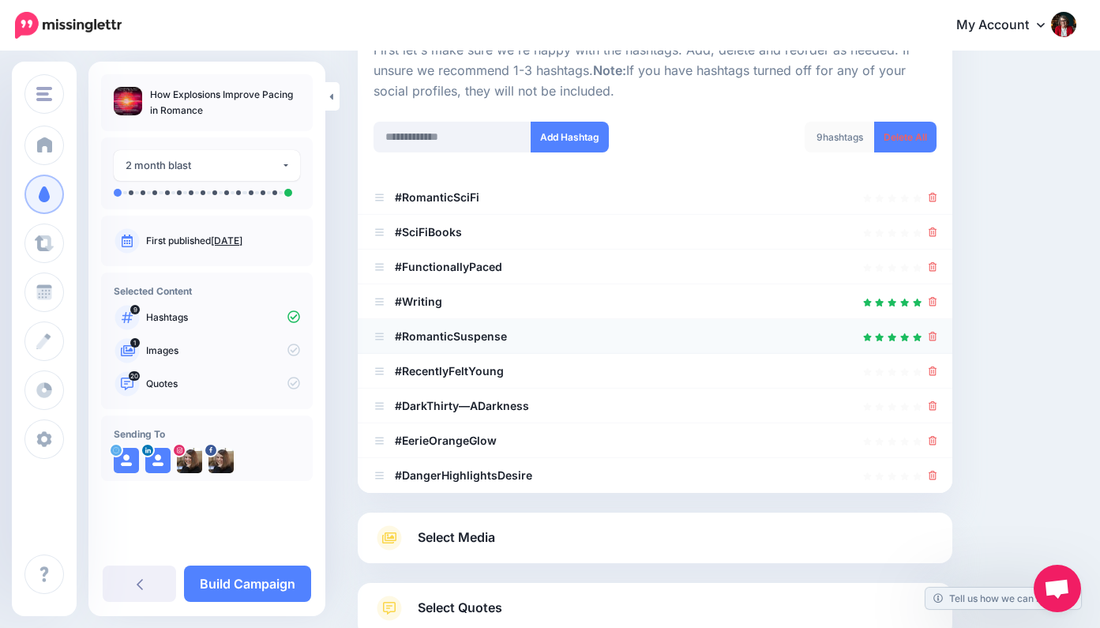
scroll to position [172, 0]
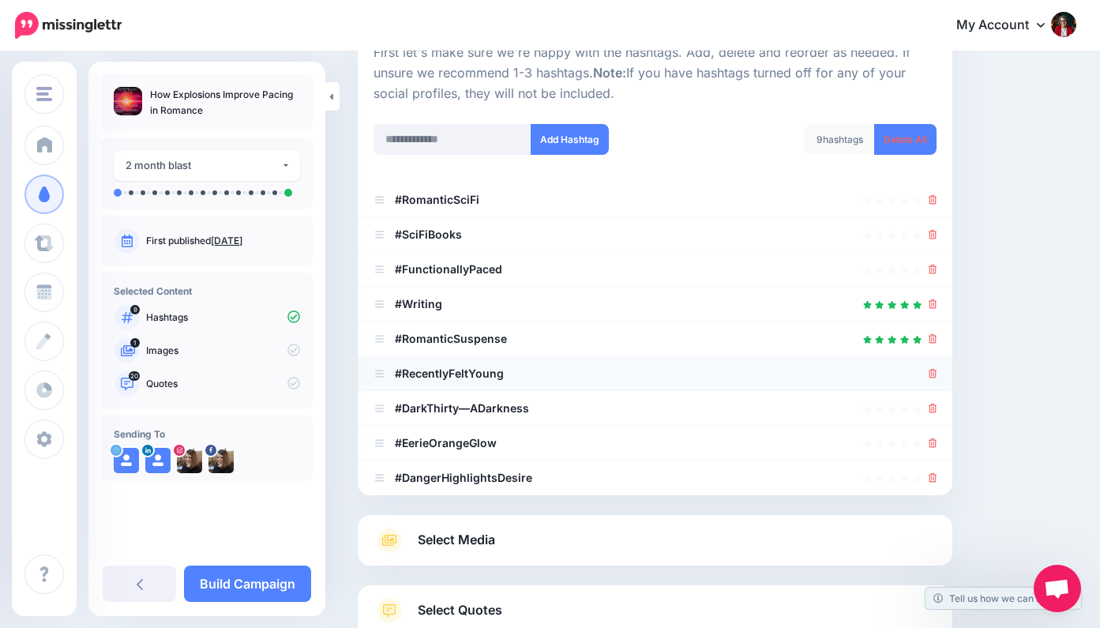
click at [932, 369] on icon at bounding box center [932, 373] width 9 height 9
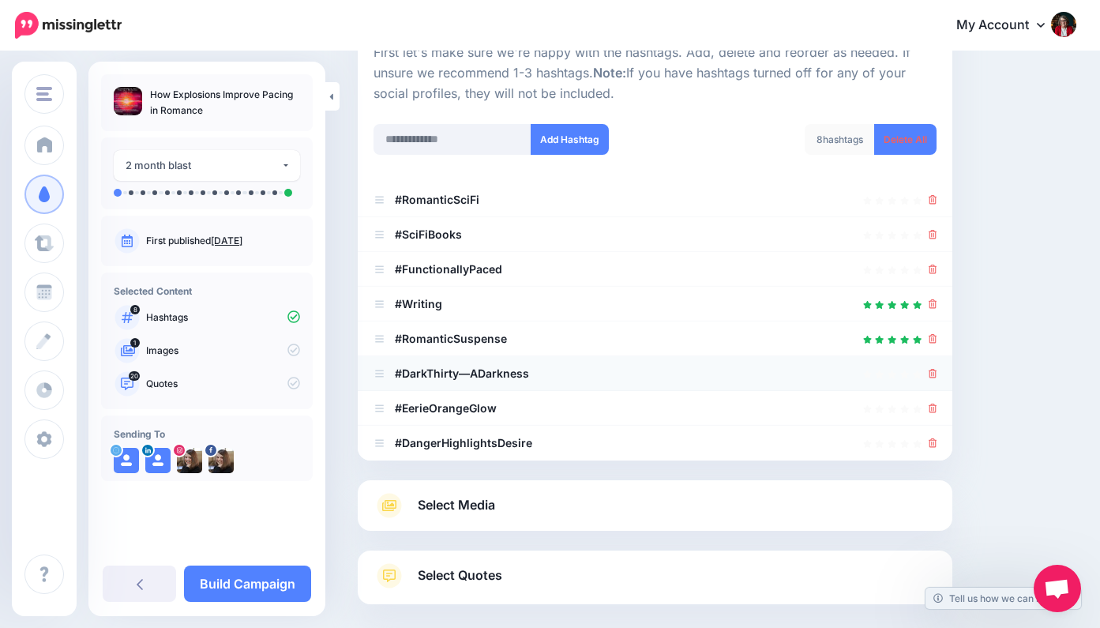
click at [935, 369] on icon at bounding box center [932, 373] width 9 height 9
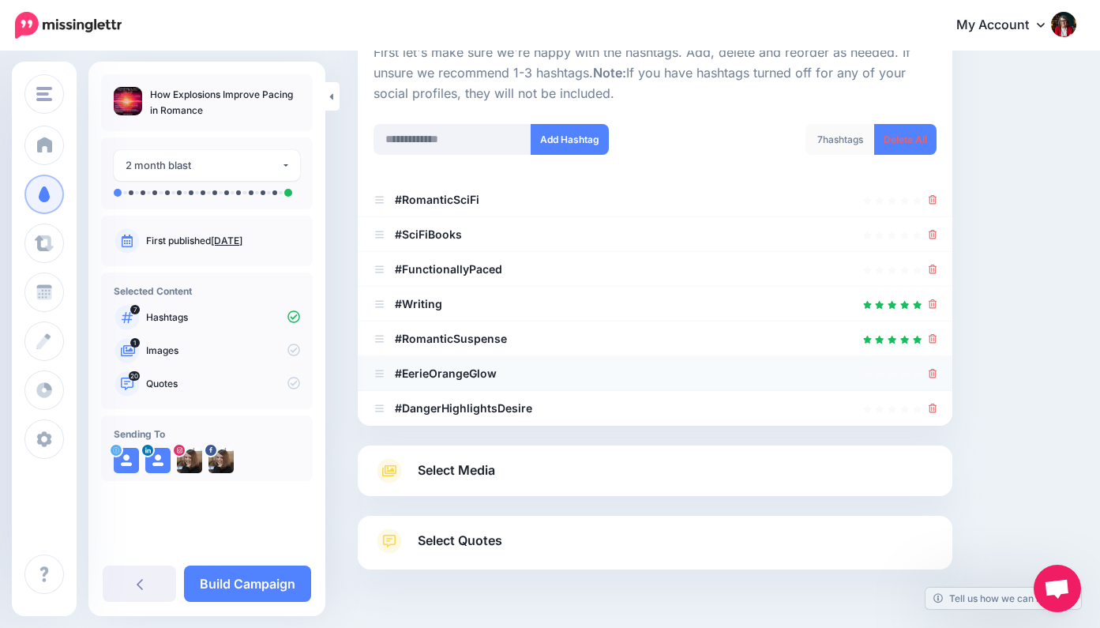
click at [934, 369] on icon at bounding box center [932, 373] width 9 height 9
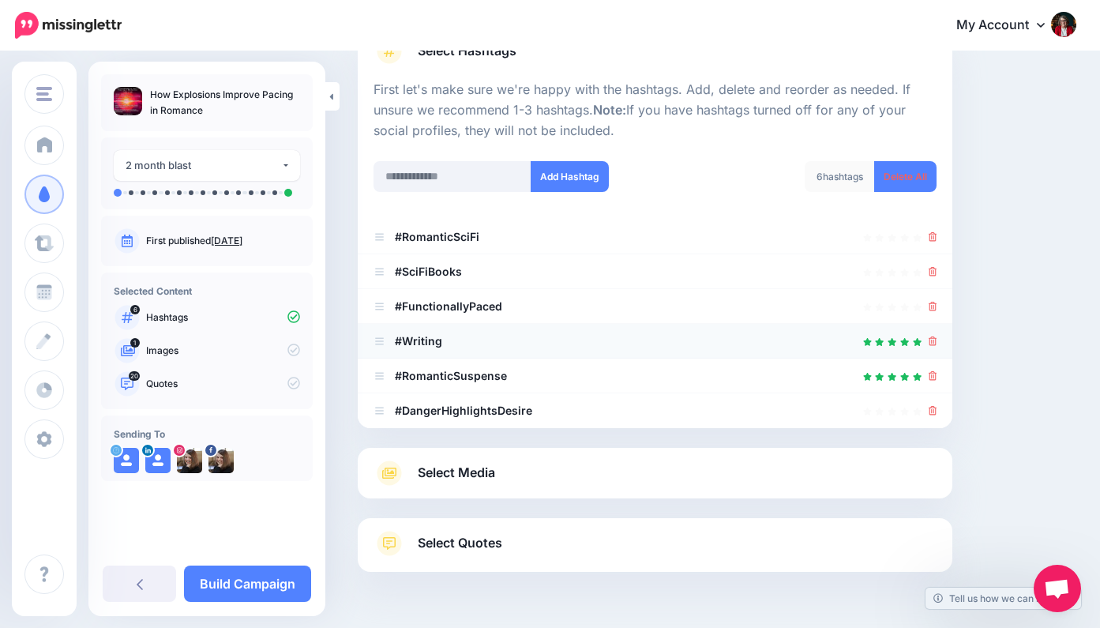
scroll to position [133, 0]
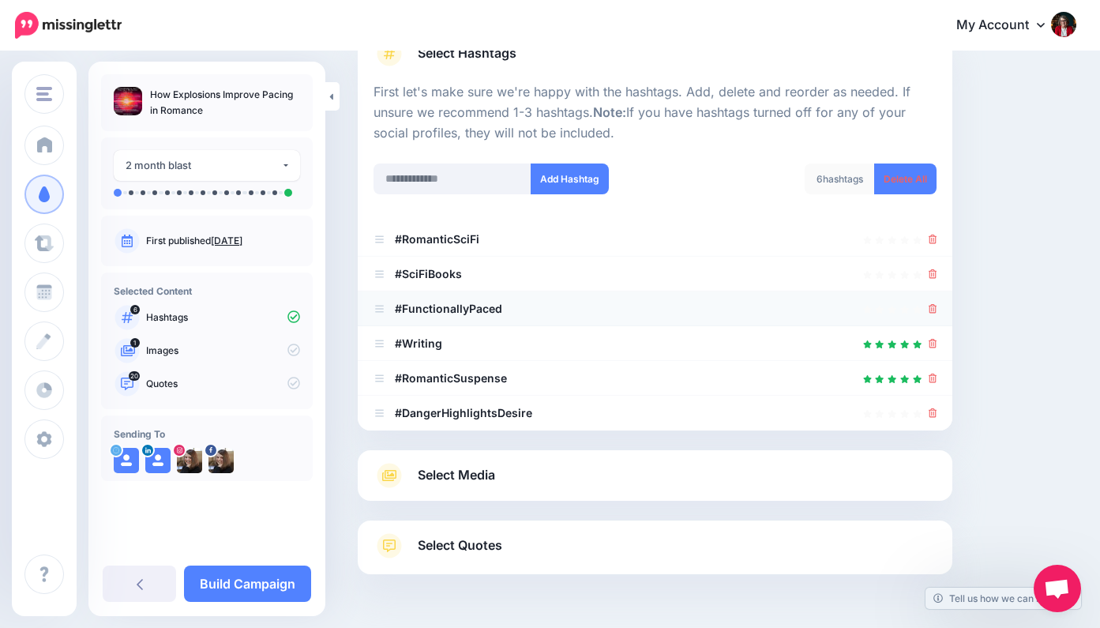
click at [935, 304] on icon at bounding box center [932, 308] width 9 height 9
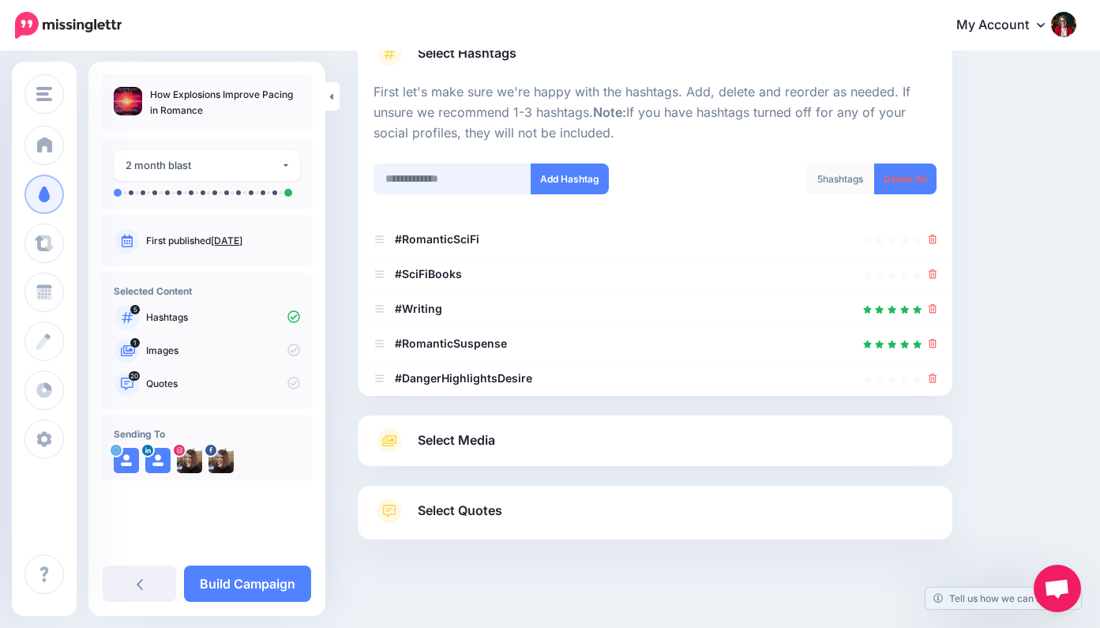
click at [395, 175] on input "text" at bounding box center [452, 178] width 158 height 31
type input "**********"
click at [565, 176] on button "Add Hashtag" at bounding box center [570, 178] width 78 height 31
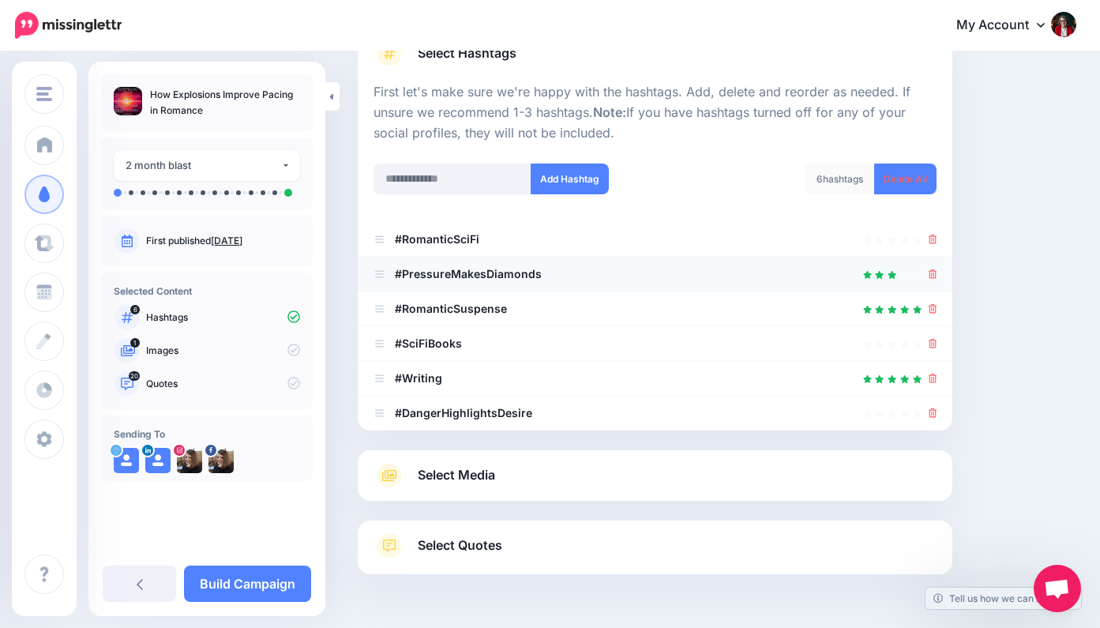
scroll to position [178, 0]
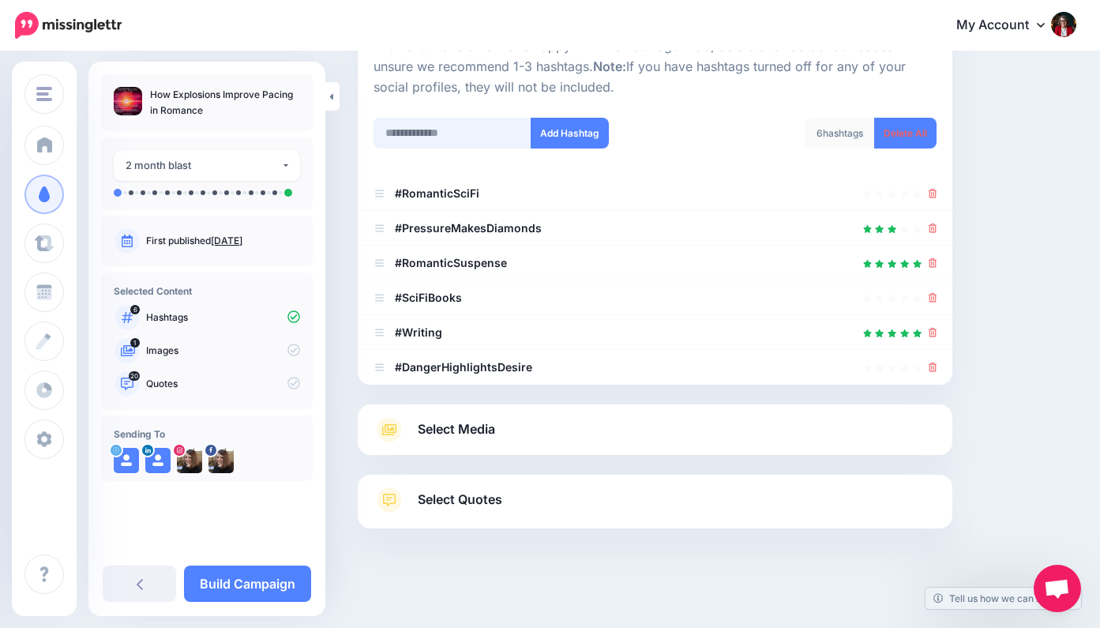
click at [405, 126] on input "text" at bounding box center [452, 133] width 158 height 31
type input "**********"
click at [573, 130] on button "Add Hashtag" at bounding box center [570, 133] width 78 height 31
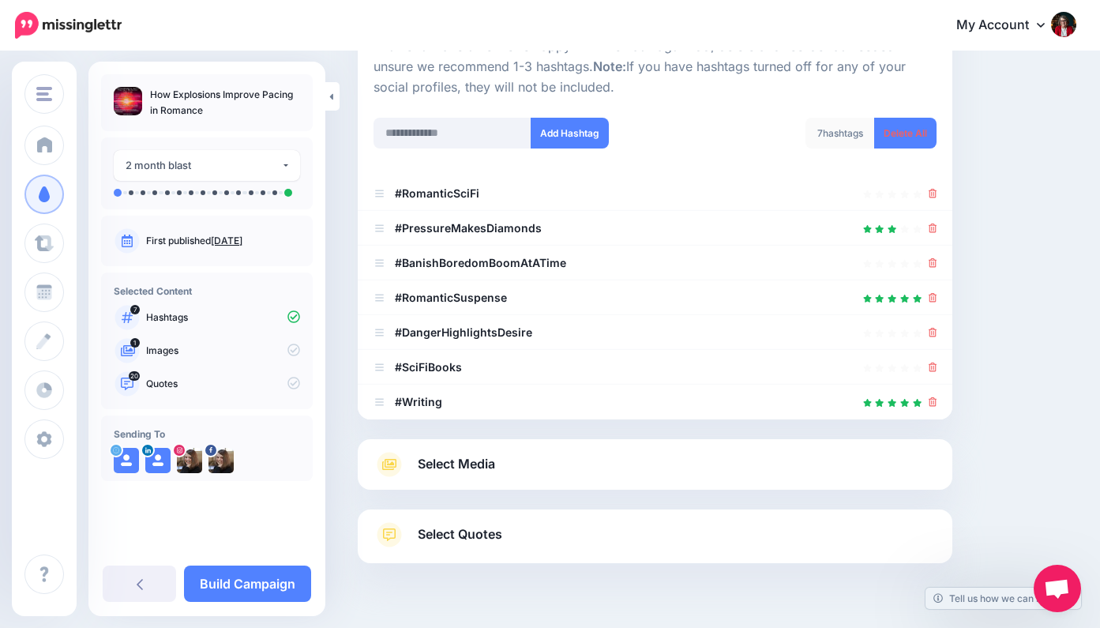
scroll to position [213, 0]
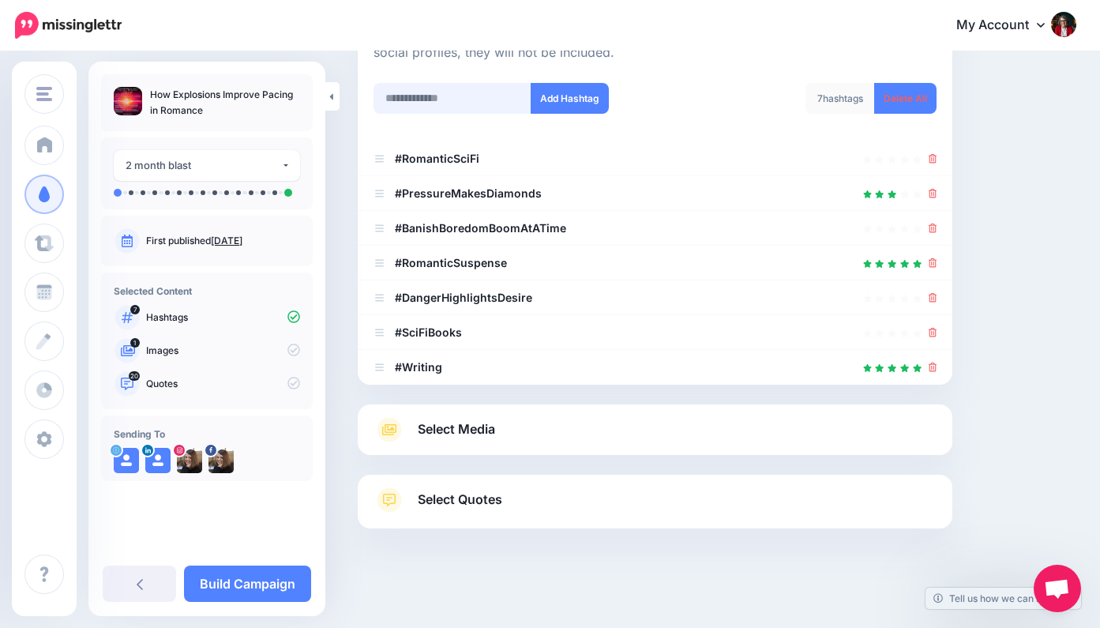
click at [426, 94] on input "text" at bounding box center [452, 98] width 158 height 31
type input "**********"
click at [574, 96] on button "Add Hashtag" at bounding box center [570, 98] width 78 height 31
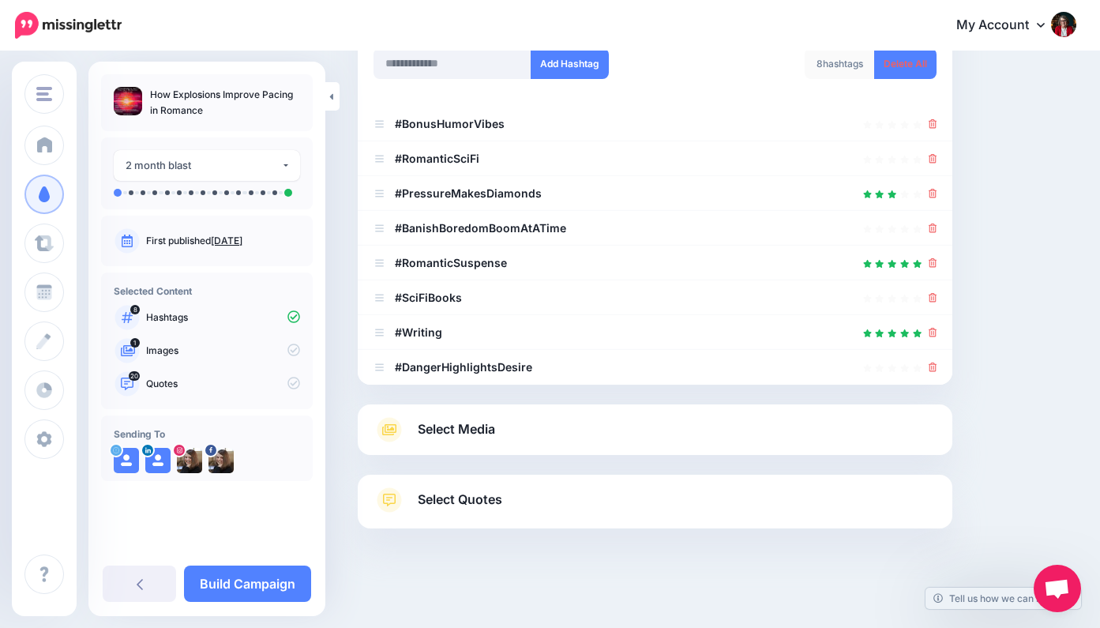
click at [474, 423] on span "Select Media" at bounding box center [456, 428] width 77 height 21
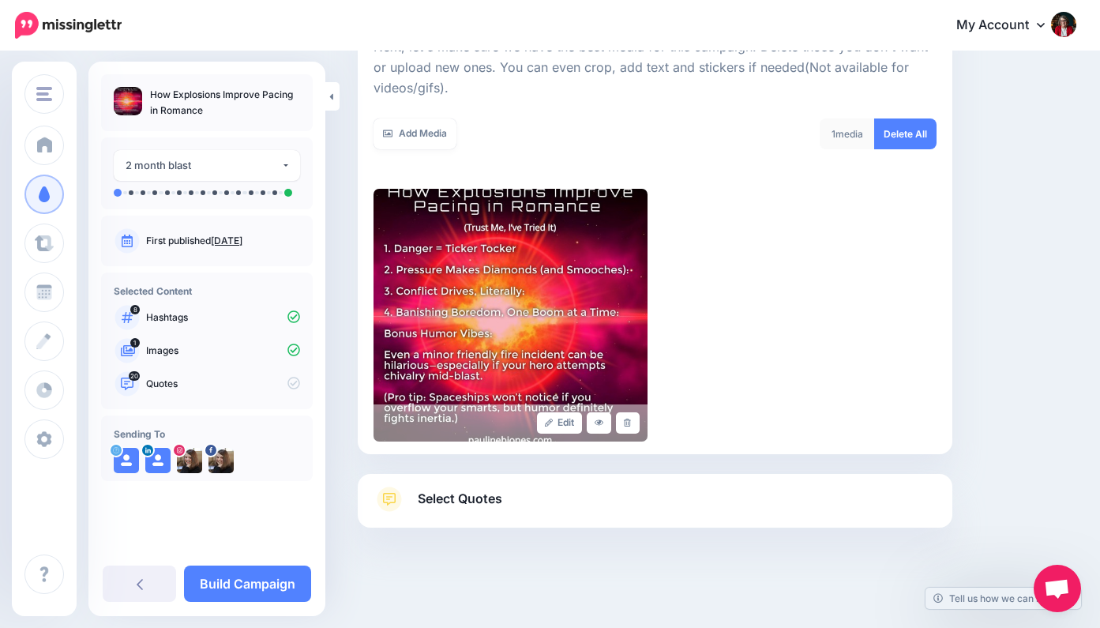
scroll to position [242, 0]
click at [463, 497] on span "Select Quotes" at bounding box center [460, 499] width 84 height 21
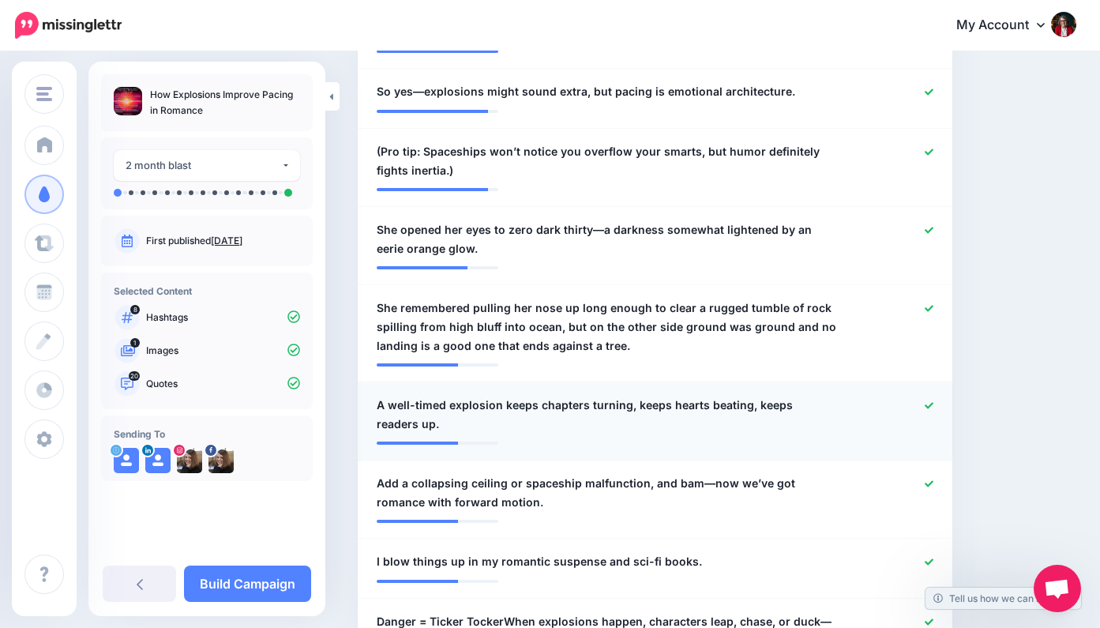
scroll to position [526, 0]
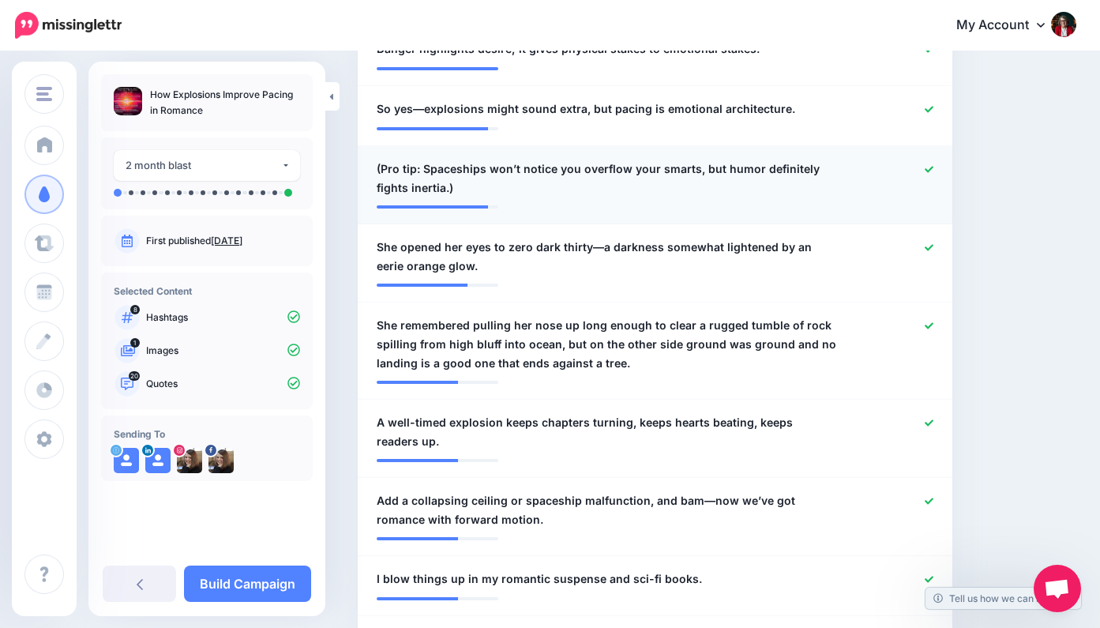
click at [930, 166] on icon at bounding box center [928, 169] width 9 height 9
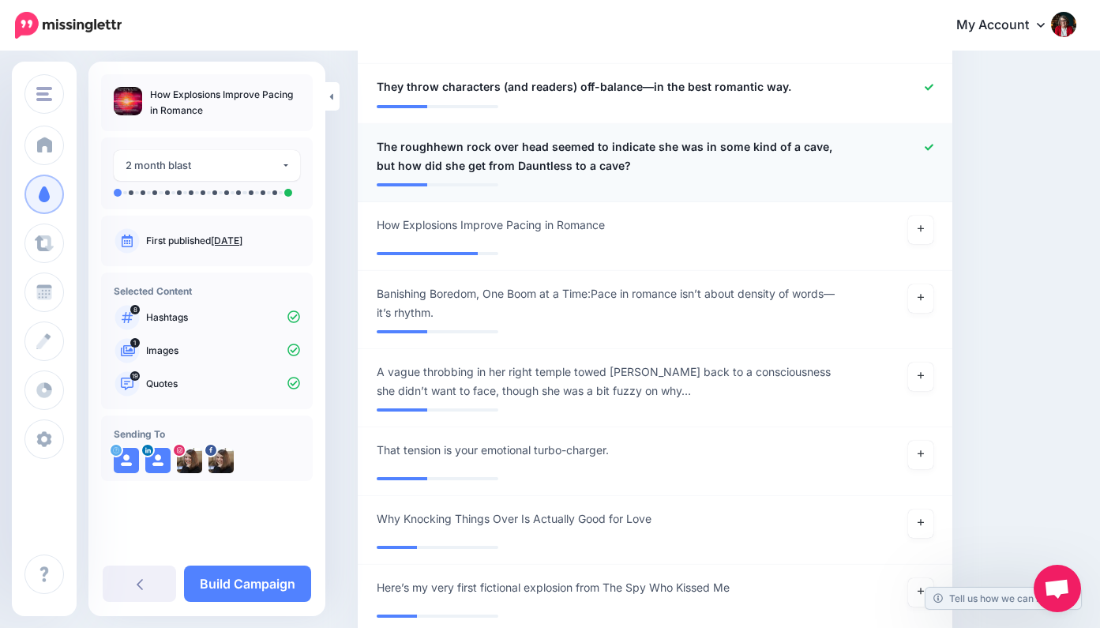
scroll to position [1796, 0]
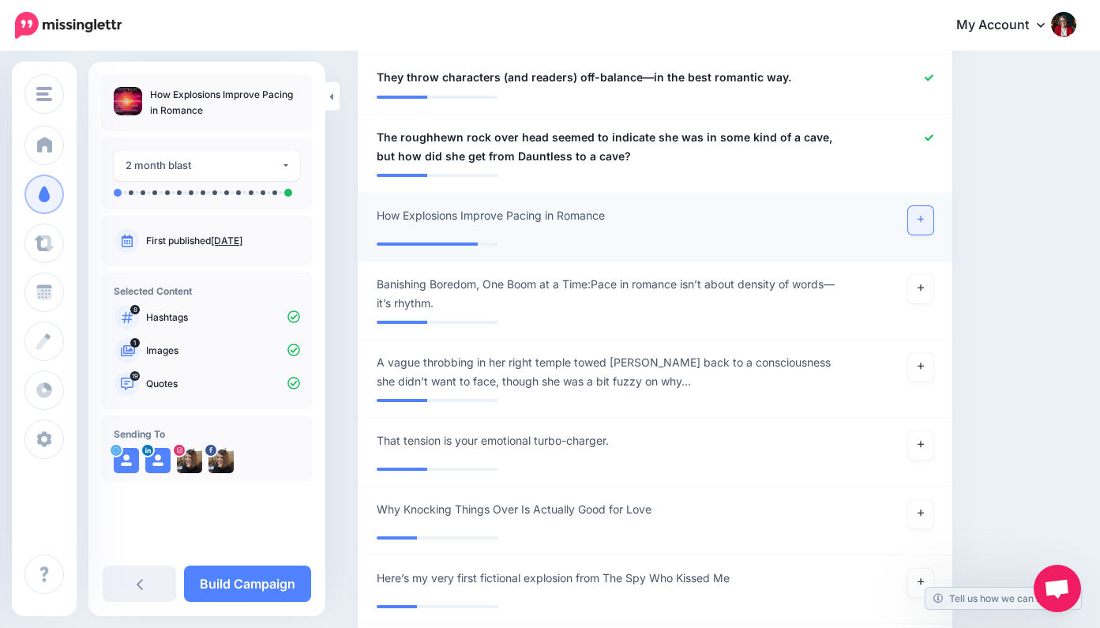
click at [921, 216] on icon at bounding box center [920, 219] width 6 height 6
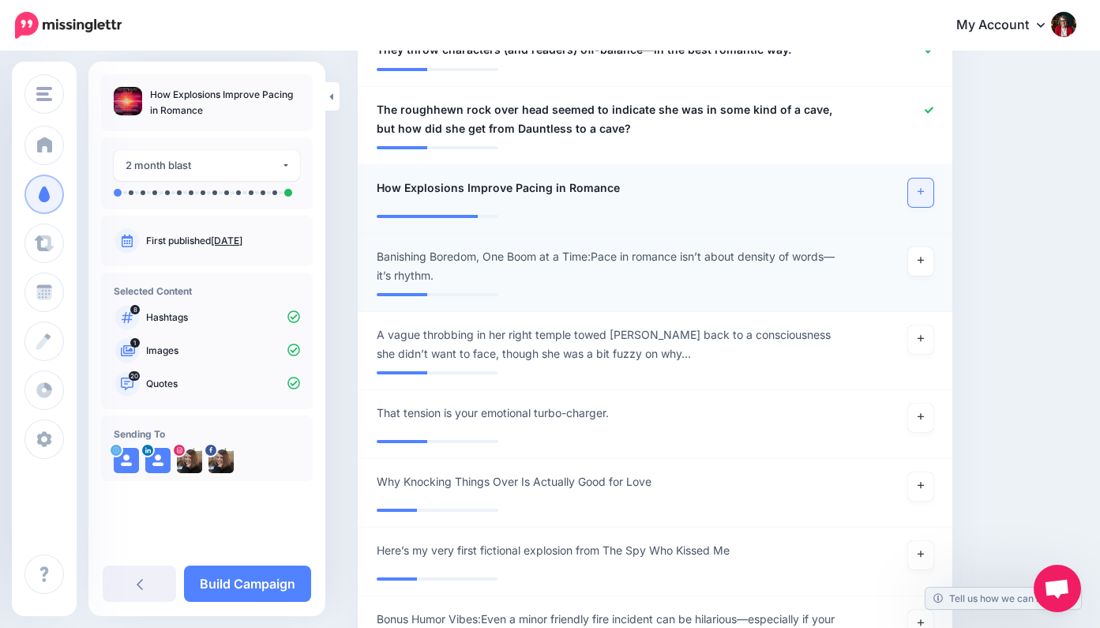
scroll to position [1832, 0]
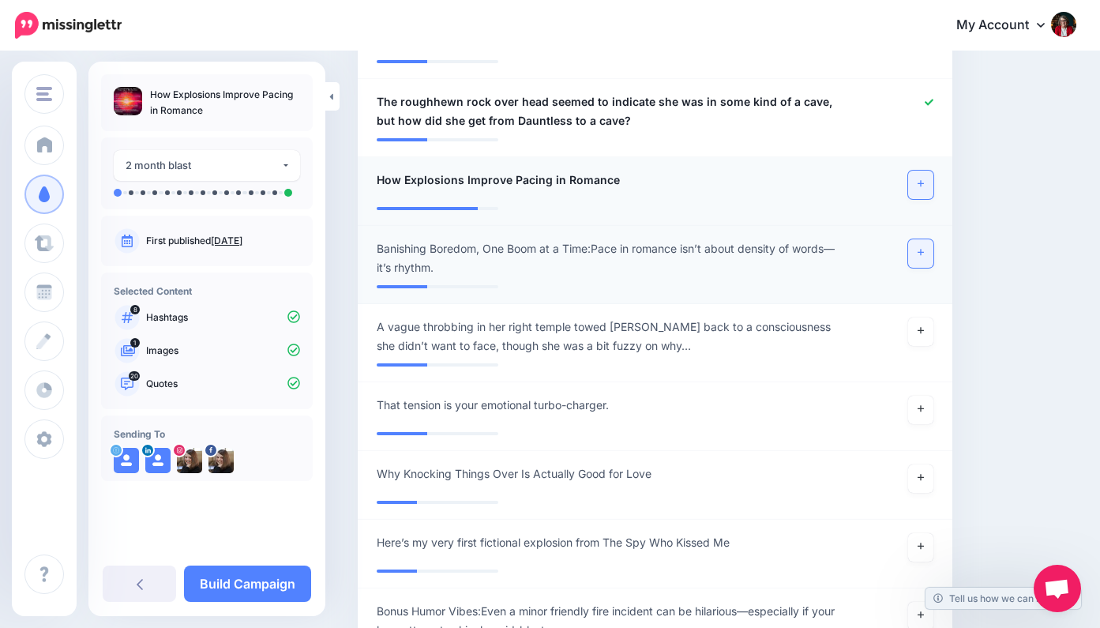
click at [921, 249] on icon at bounding box center [920, 252] width 6 height 6
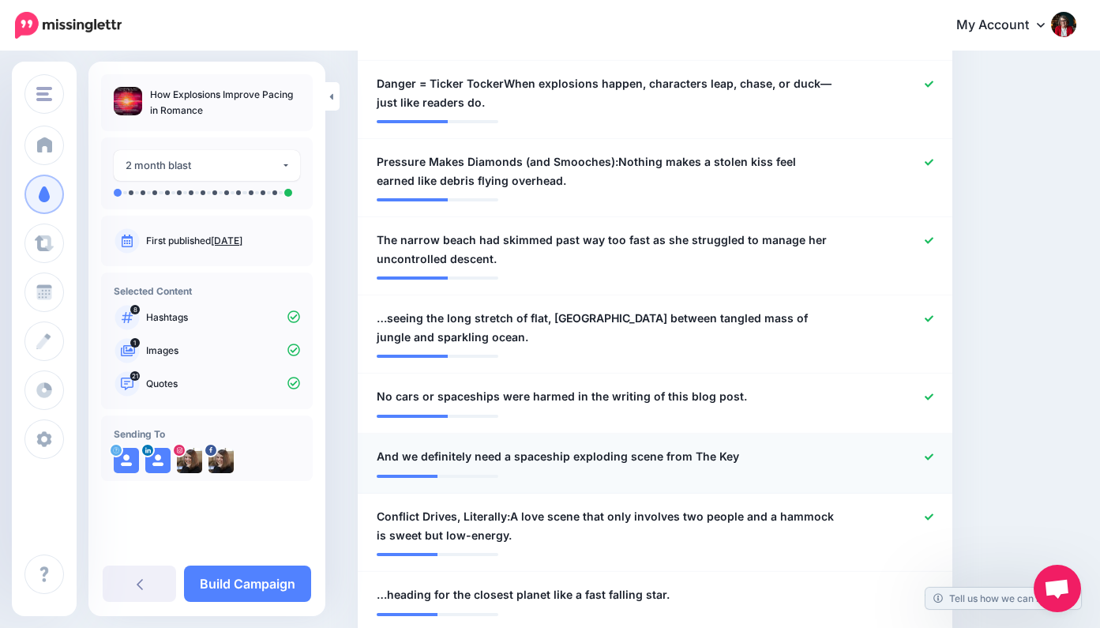
scroll to position [1053, 0]
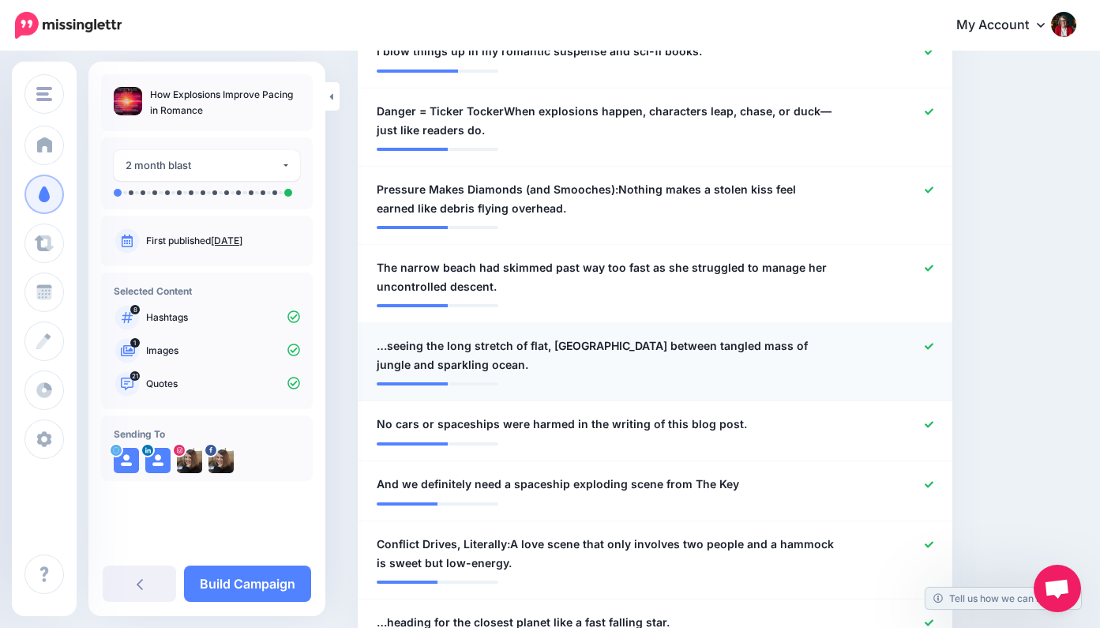
click at [930, 342] on icon at bounding box center [928, 346] width 9 height 9
click at [928, 264] on icon at bounding box center [928, 268] width 9 height 9
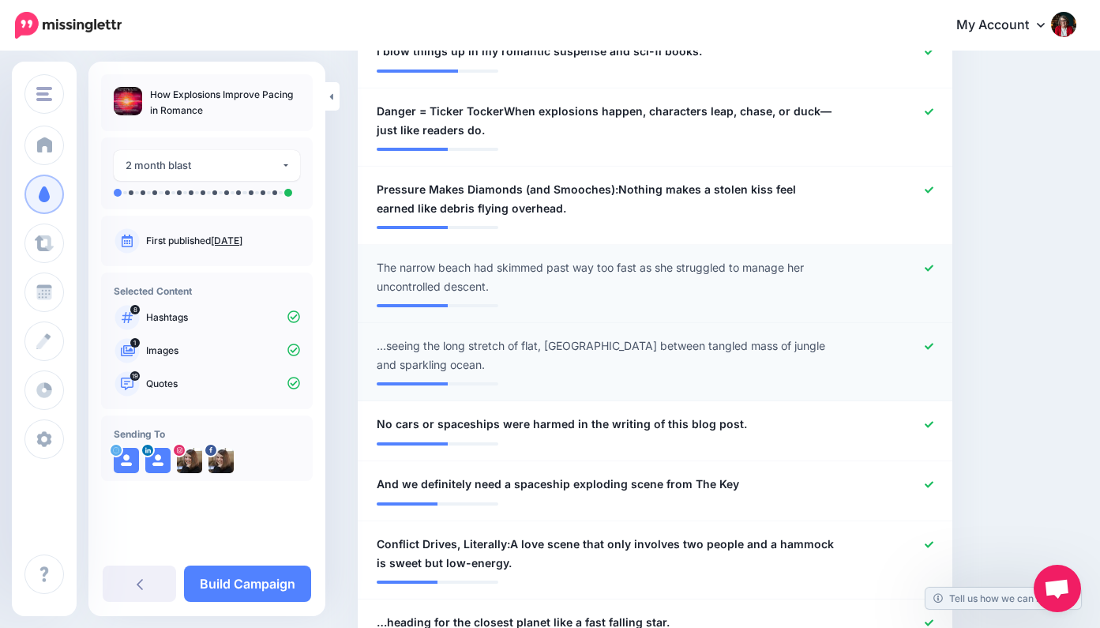
click at [930, 342] on icon at bounding box center [928, 346] width 9 height 9
click at [930, 258] on div at bounding box center [897, 277] width 97 height 38
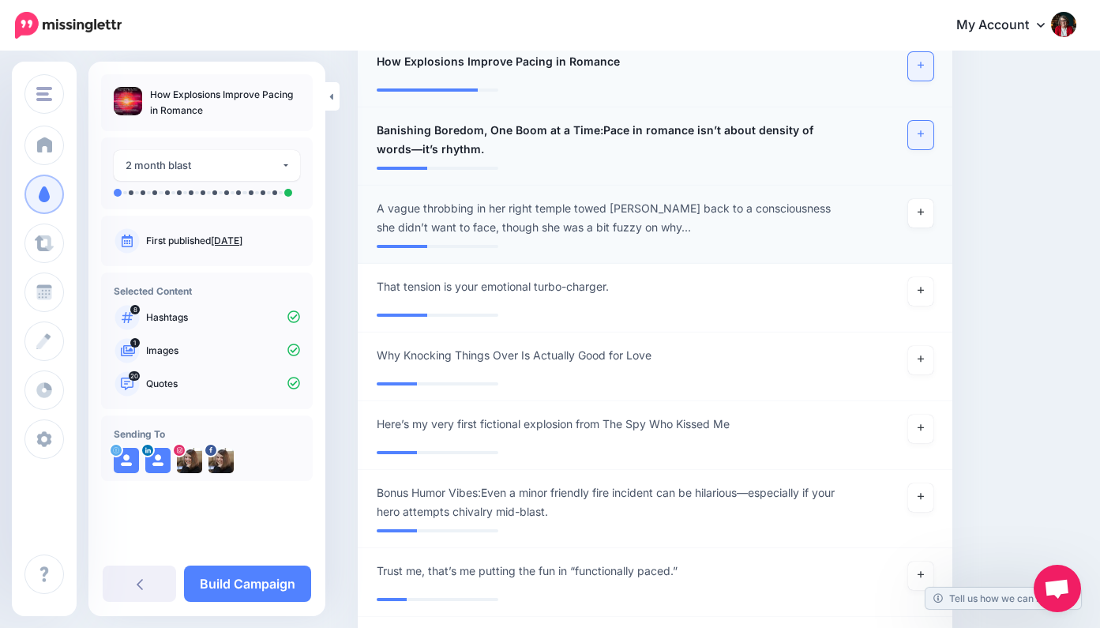
scroll to position [1955, 0]
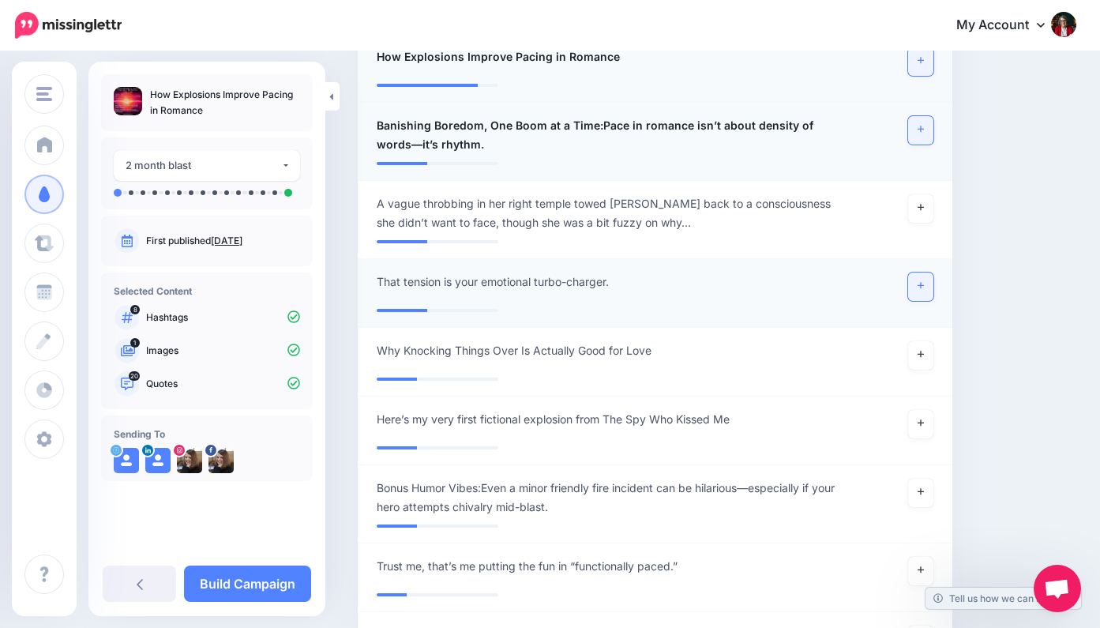
click at [921, 283] on icon at bounding box center [920, 286] width 6 height 6
click at [919, 350] on icon at bounding box center [920, 354] width 6 height 9
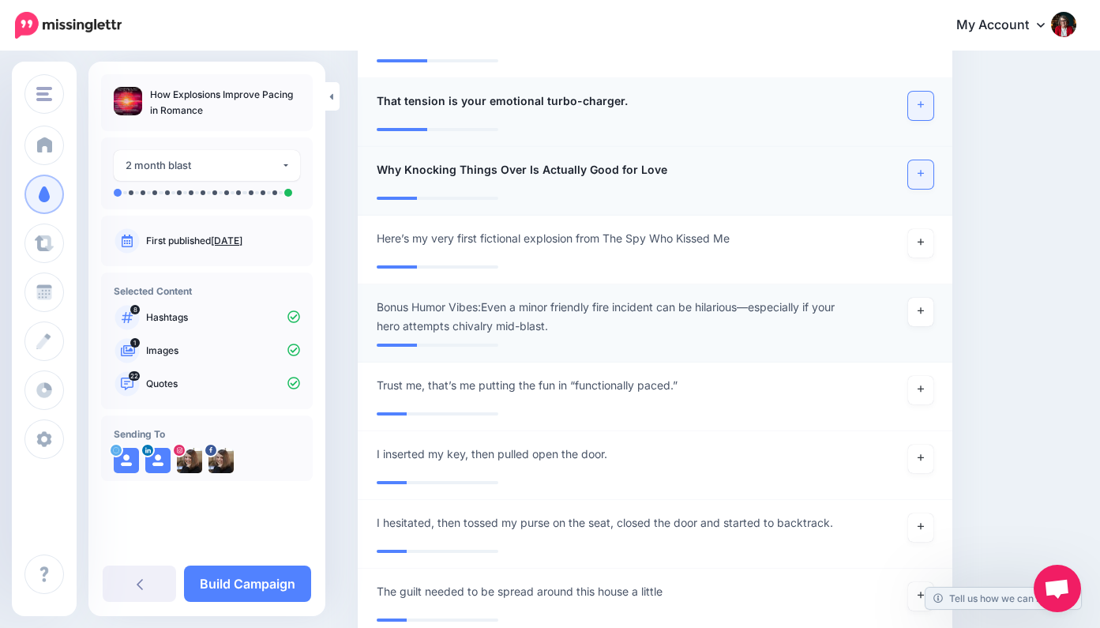
scroll to position [2141, 0]
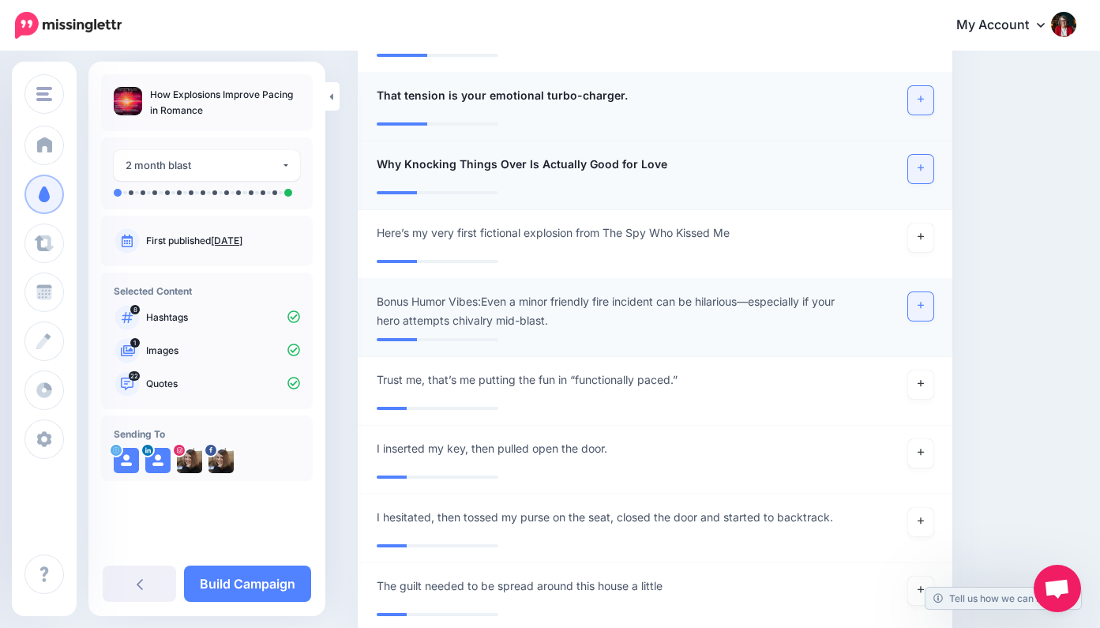
click at [922, 302] on icon at bounding box center [920, 305] width 6 height 6
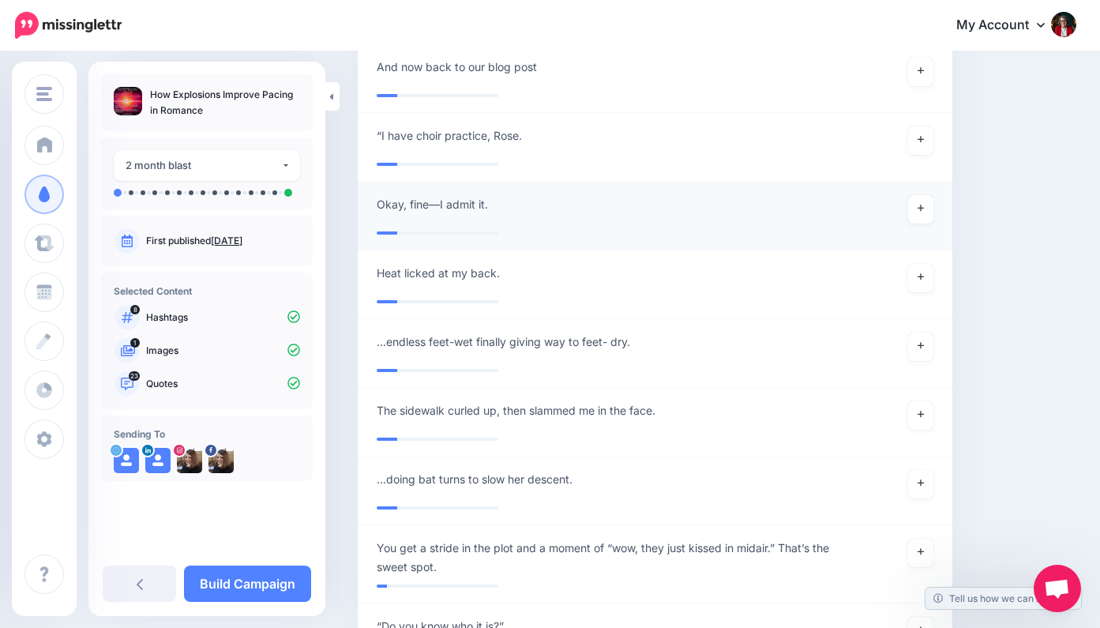
scroll to position [3041, 0]
click at [261, 587] on link "Build Campaign" at bounding box center [247, 583] width 127 height 36
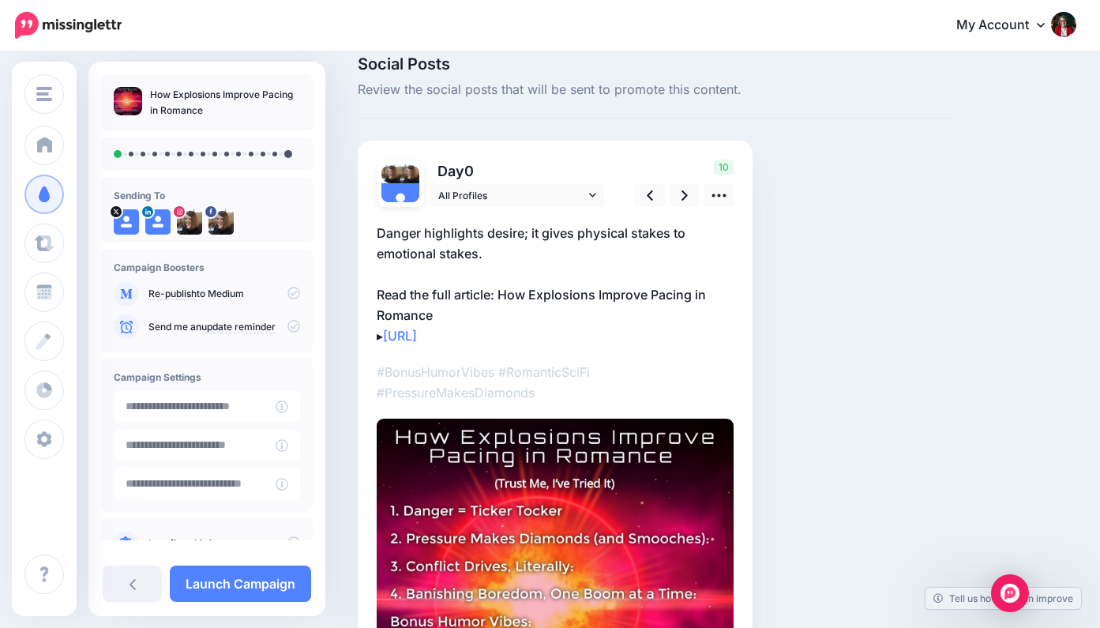
scroll to position [27, 0]
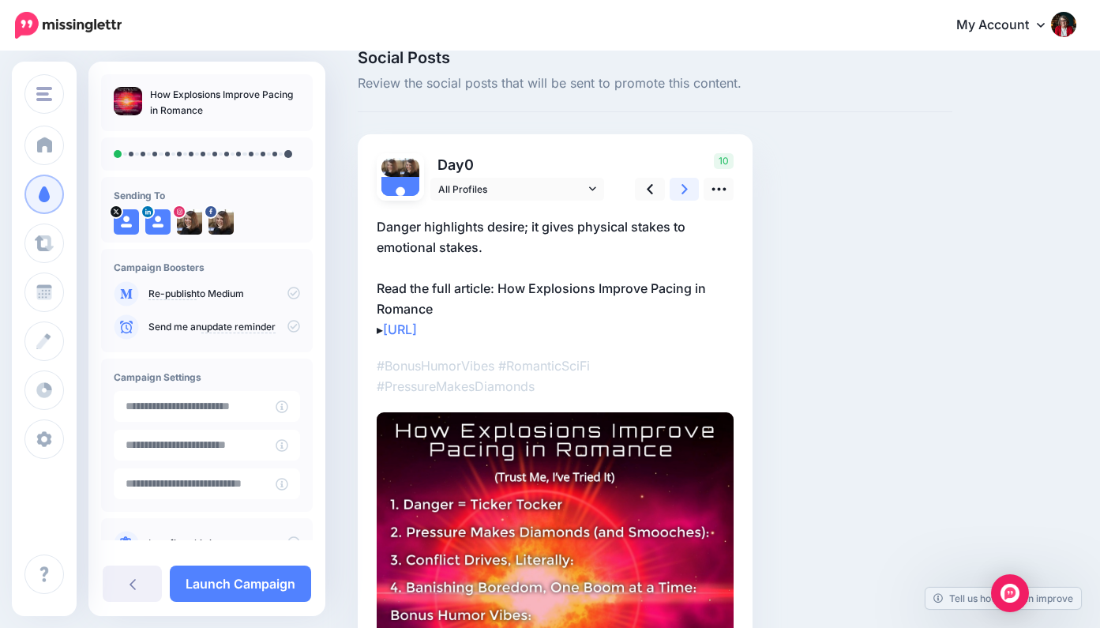
click at [685, 187] on icon at bounding box center [684, 189] width 6 height 10
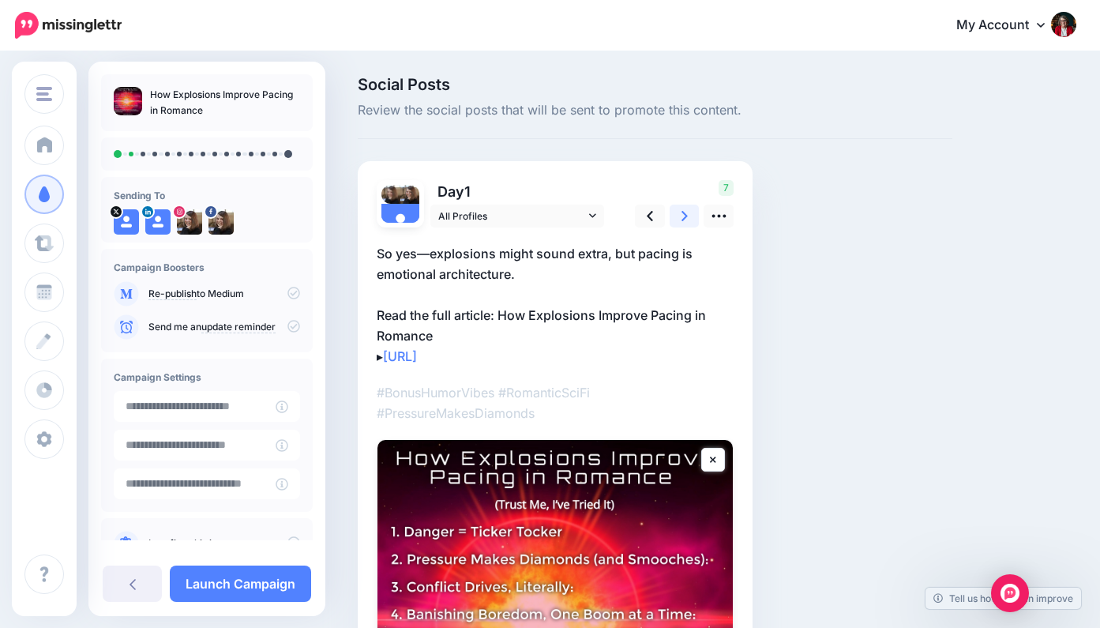
click at [684, 214] on icon at bounding box center [684, 216] width 6 height 10
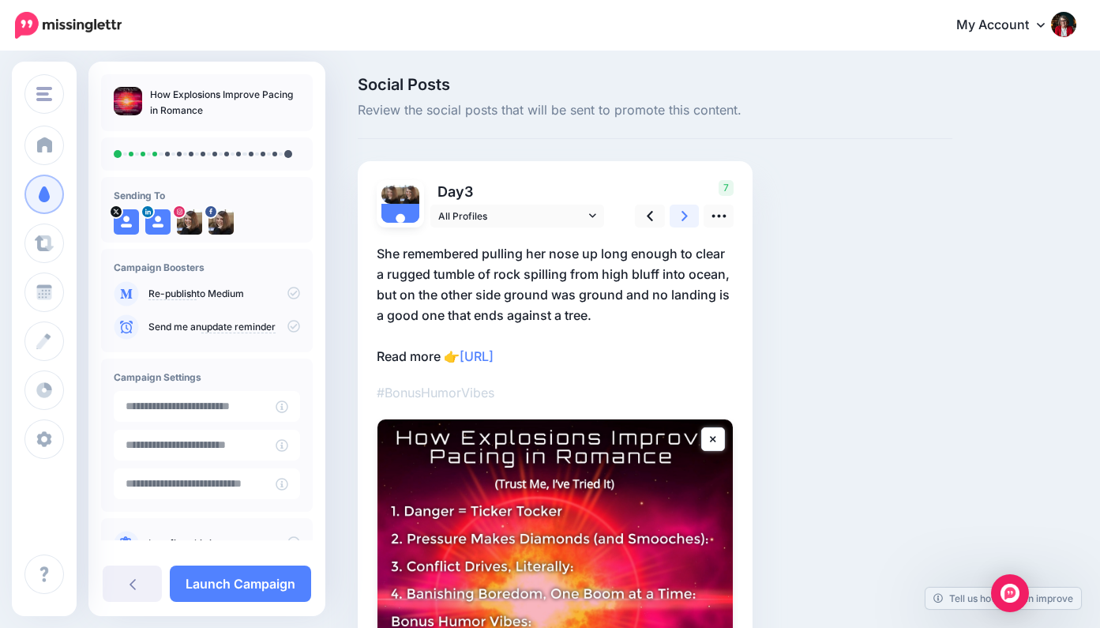
click at [685, 213] on icon at bounding box center [684, 216] width 6 height 10
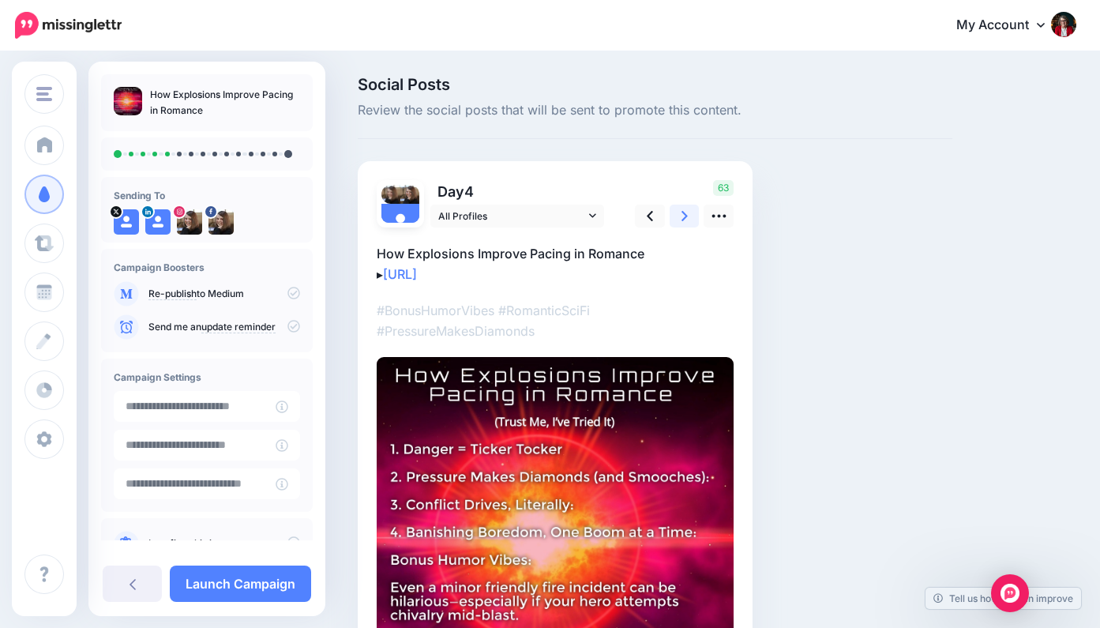
click at [685, 213] on icon at bounding box center [684, 216] width 6 height 10
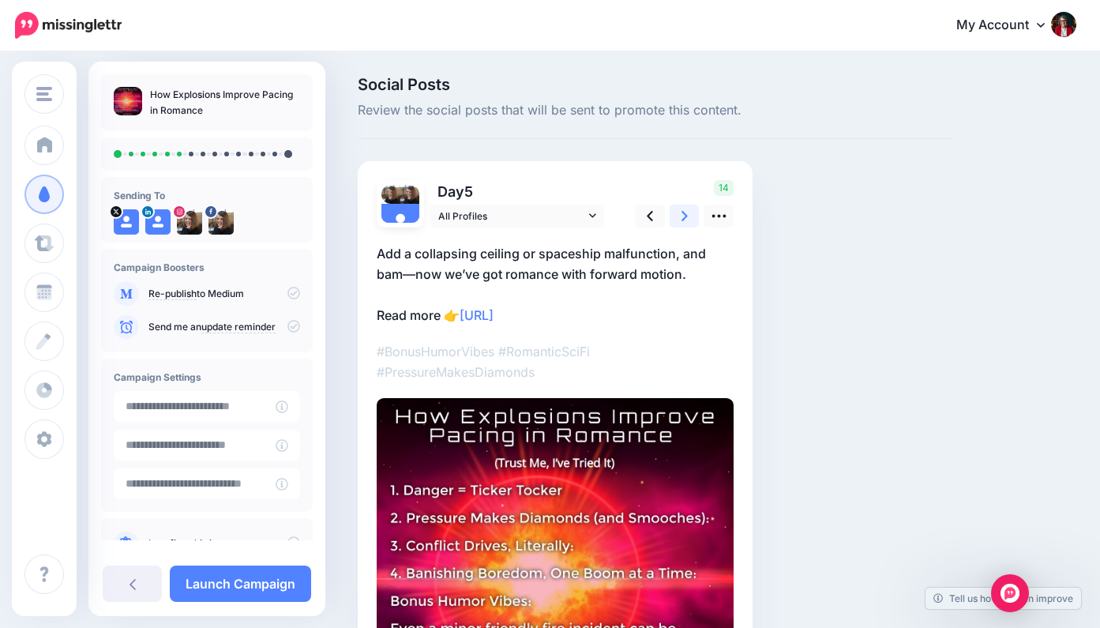
click at [685, 212] on icon at bounding box center [684, 216] width 6 height 17
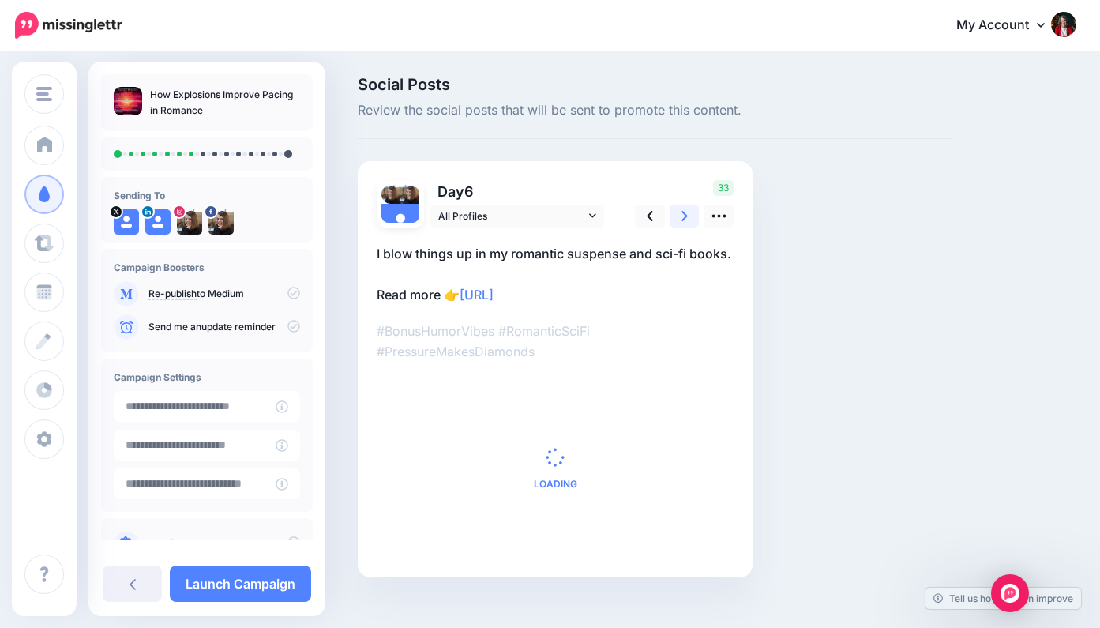
click at [685, 212] on icon at bounding box center [684, 216] width 6 height 17
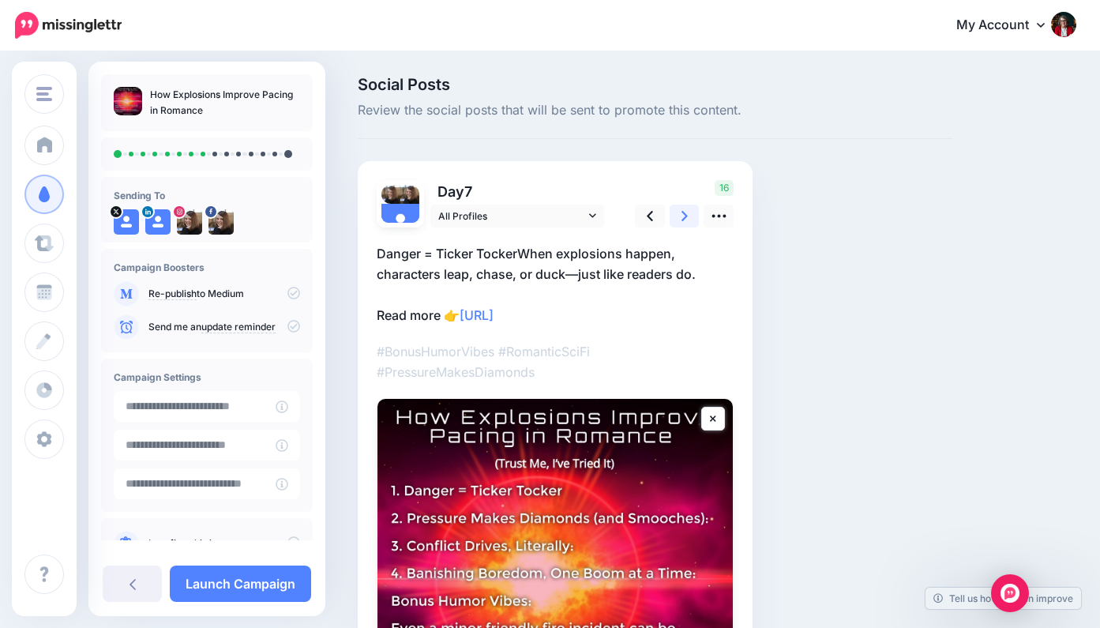
click at [685, 212] on icon at bounding box center [684, 216] width 6 height 17
click at [686, 212] on icon at bounding box center [684, 216] width 6 height 17
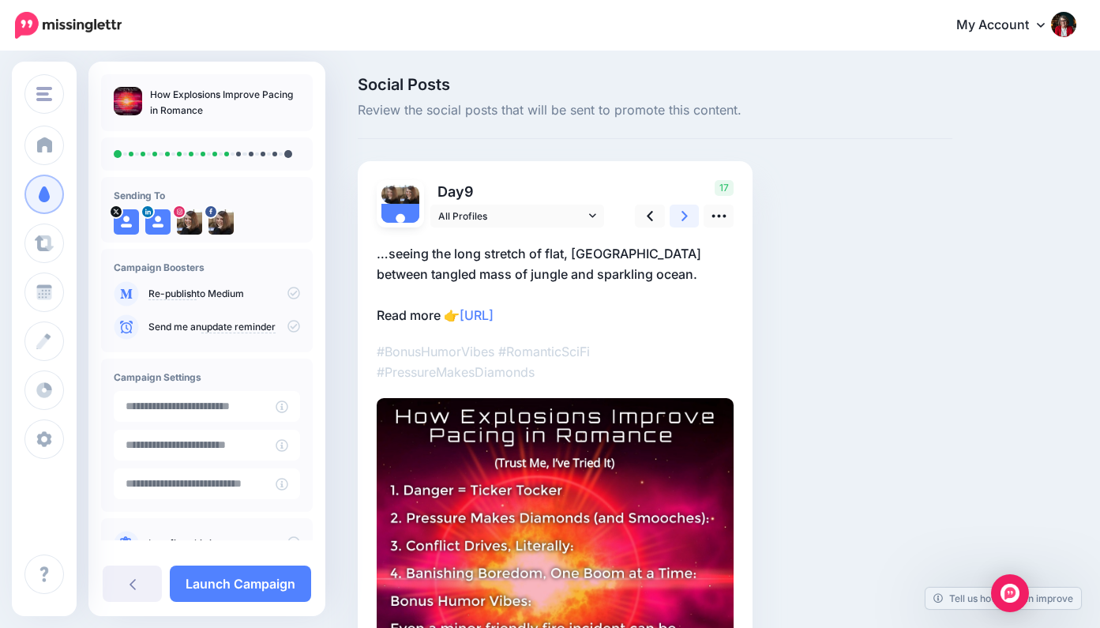
click at [686, 212] on icon at bounding box center [684, 216] width 6 height 17
click at [686, 214] on icon at bounding box center [684, 216] width 6 height 10
click at [686, 213] on icon at bounding box center [684, 216] width 6 height 17
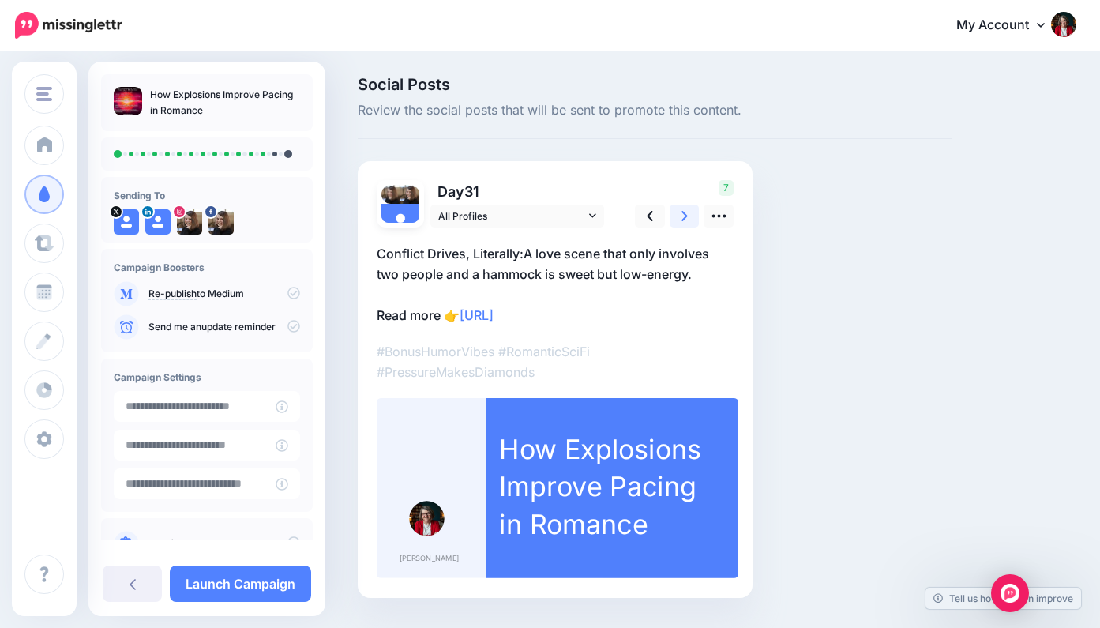
click at [687, 212] on icon at bounding box center [684, 216] width 6 height 17
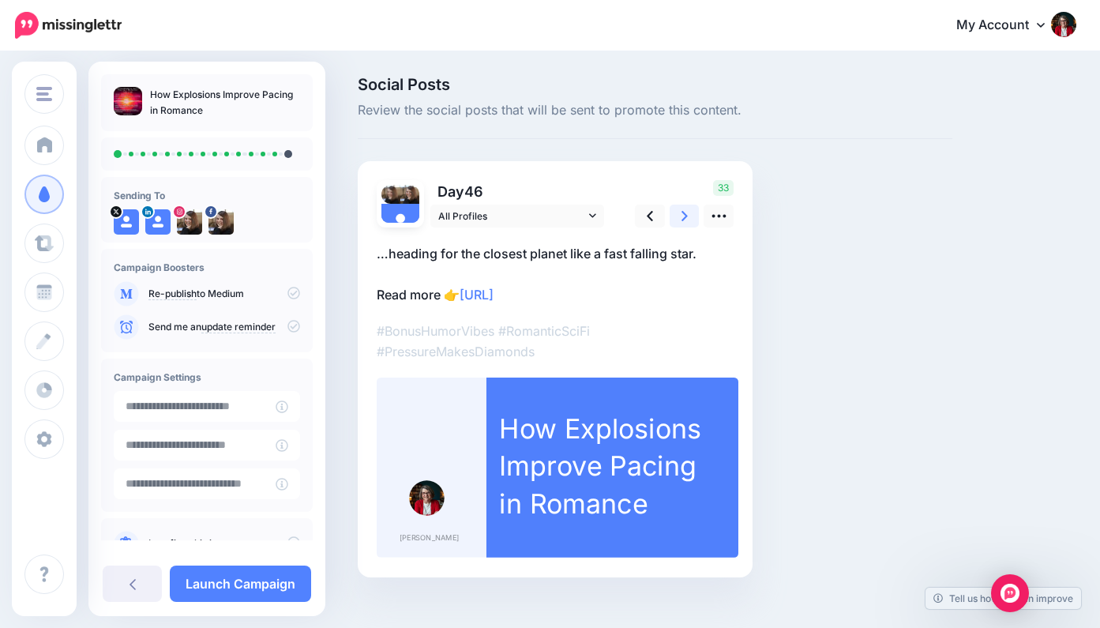
click at [684, 213] on icon at bounding box center [684, 216] width 6 height 10
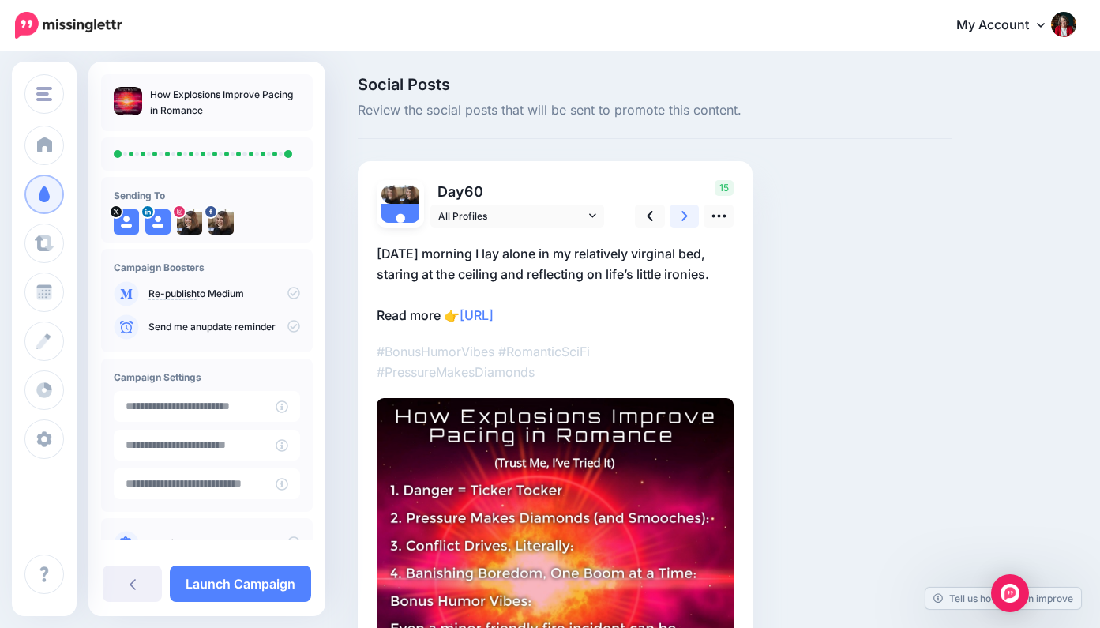
click at [682, 212] on icon at bounding box center [684, 216] width 6 height 10
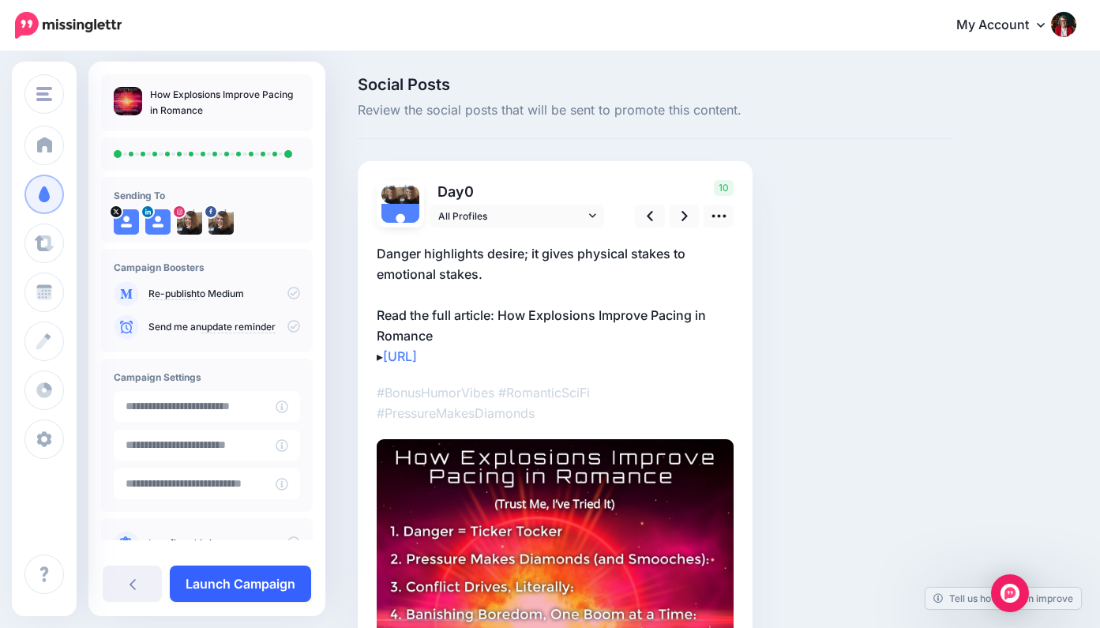
click at [264, 581] on link "Launch Campaign" at bounding box center [240, 583] width 141 height 36
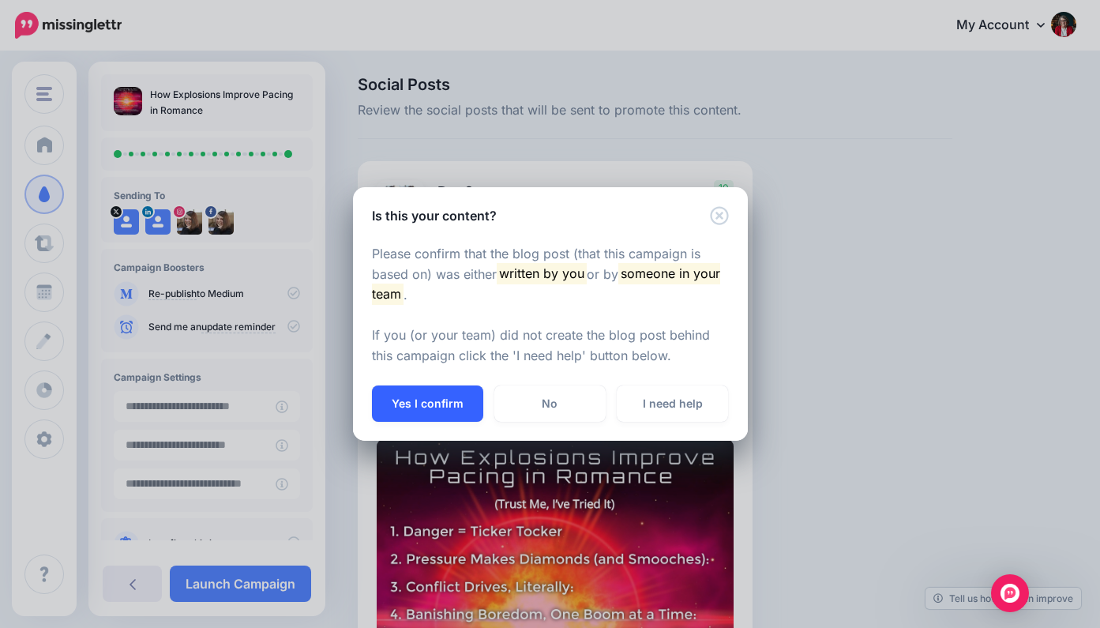
click at [448, 402] on button "Yes I confirm" at bounding box center [427, 403] width 111 height 36
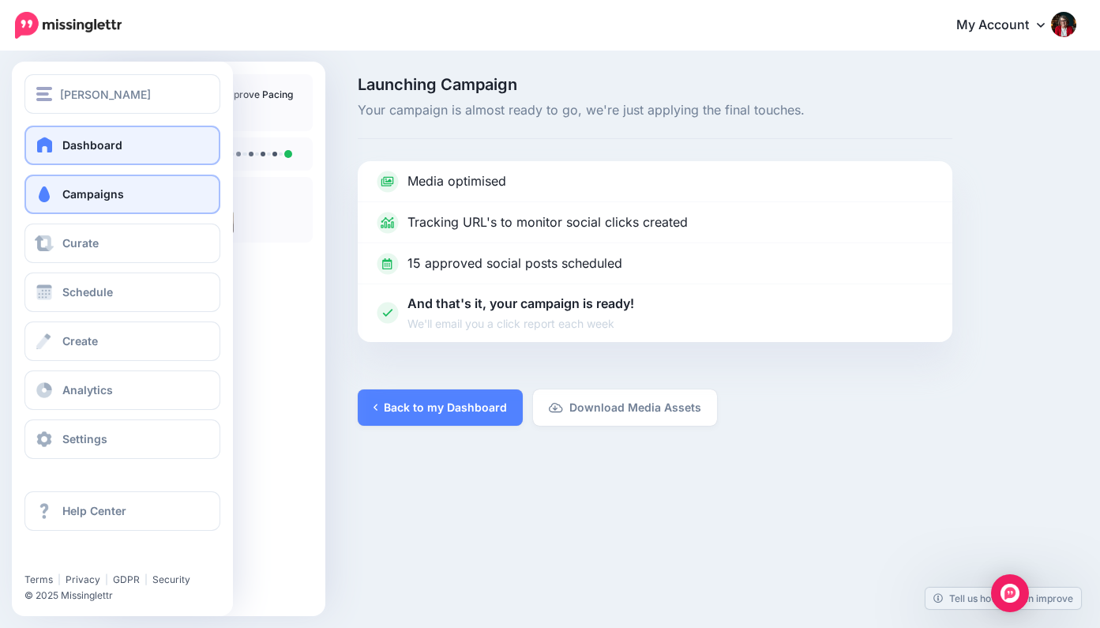
click at [91, 149] on span "Dashboard" at bounding box center [92, 144] width 60 height 13
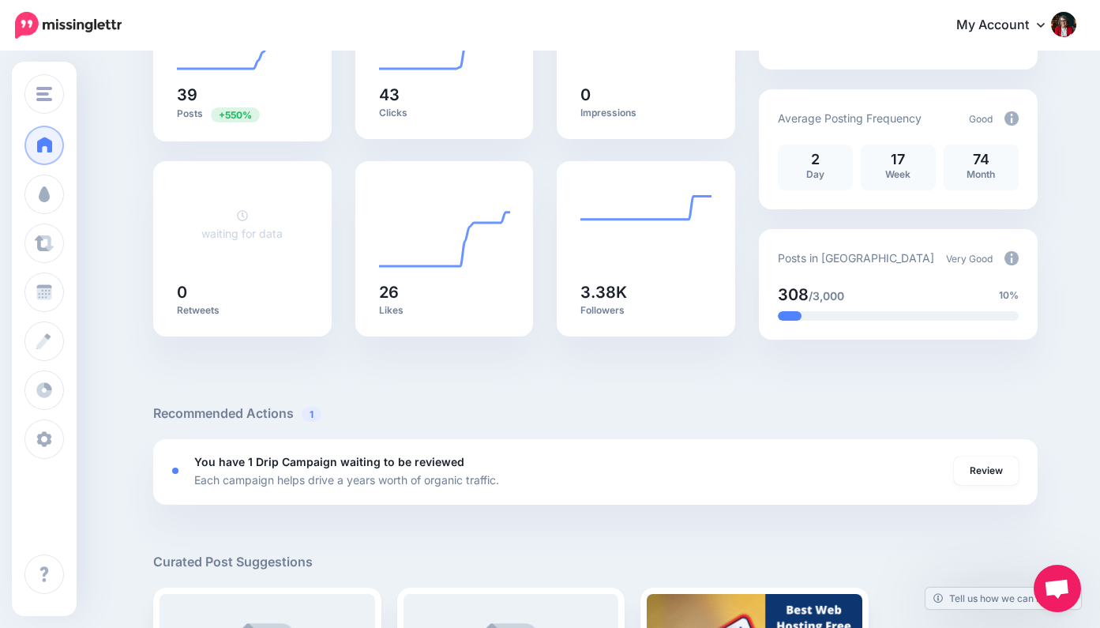
scroll to position [235, 0]
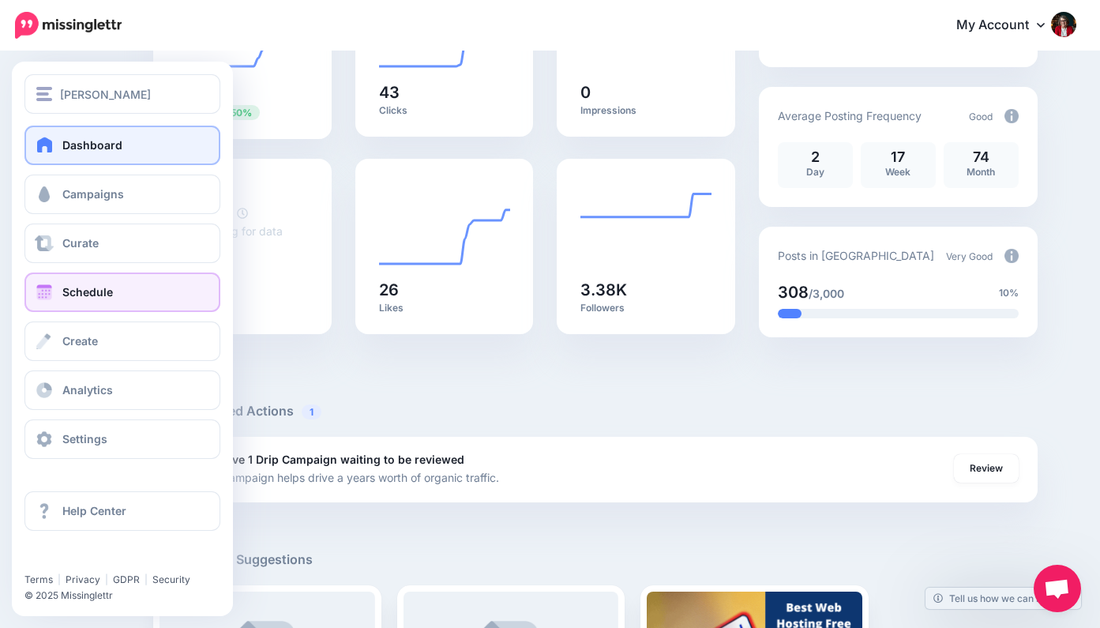
click at [109, 288] on span "Schedule" at bounding box center [87, 291] width 51 height 13
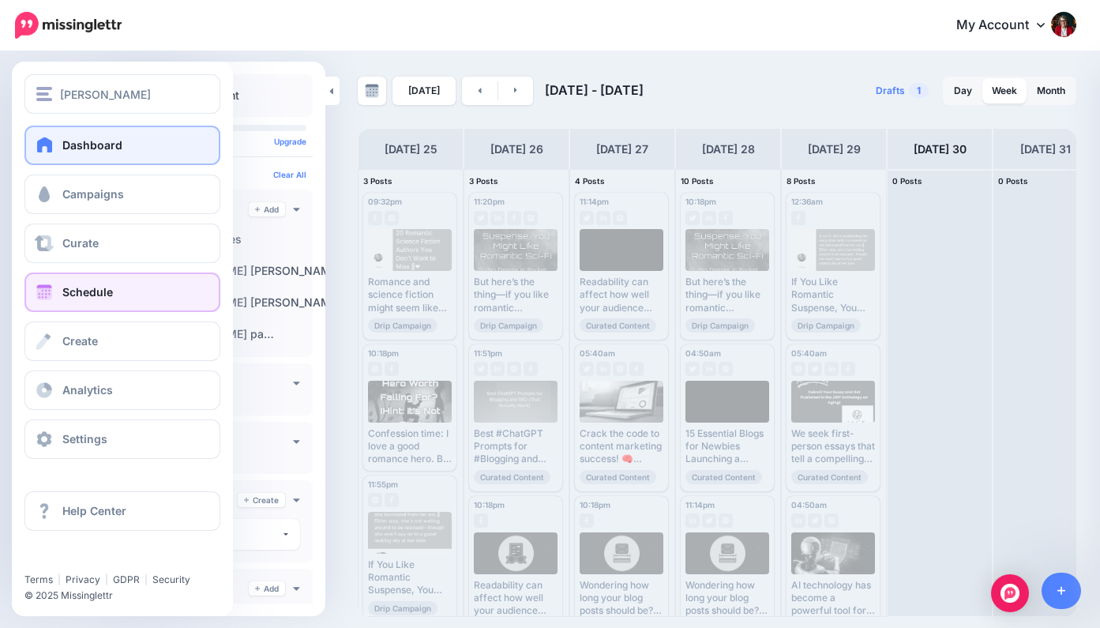
click at [103, 144] on span "Dashboard" at bounding box center [92, 144] width 60 height 13
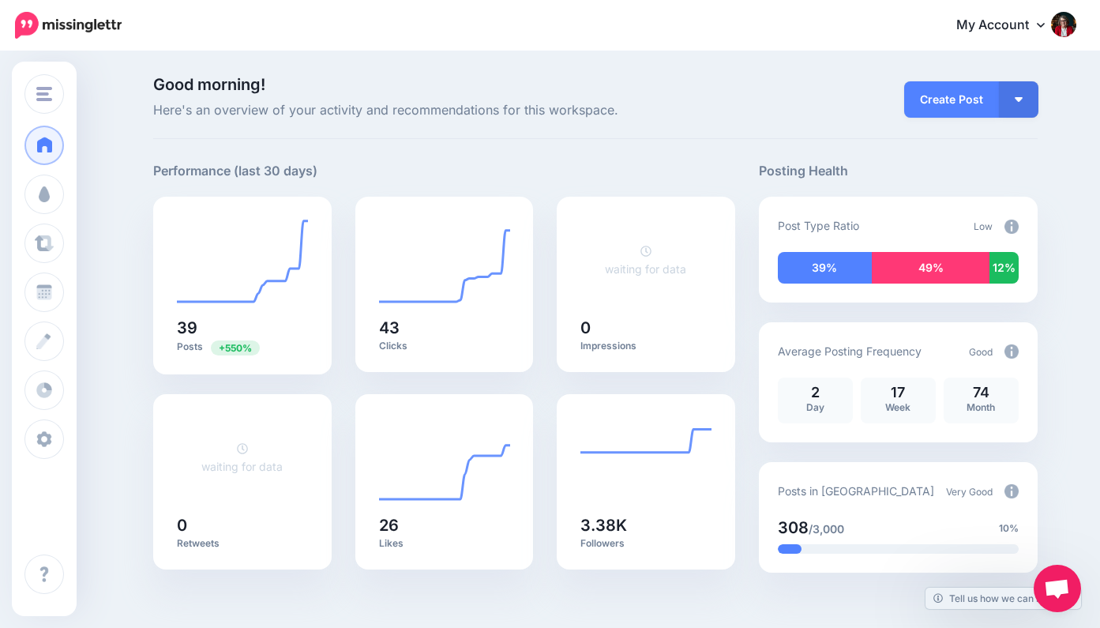
click at [1011, 222] on img at bounding box center [1011, 226] width 14 height 14
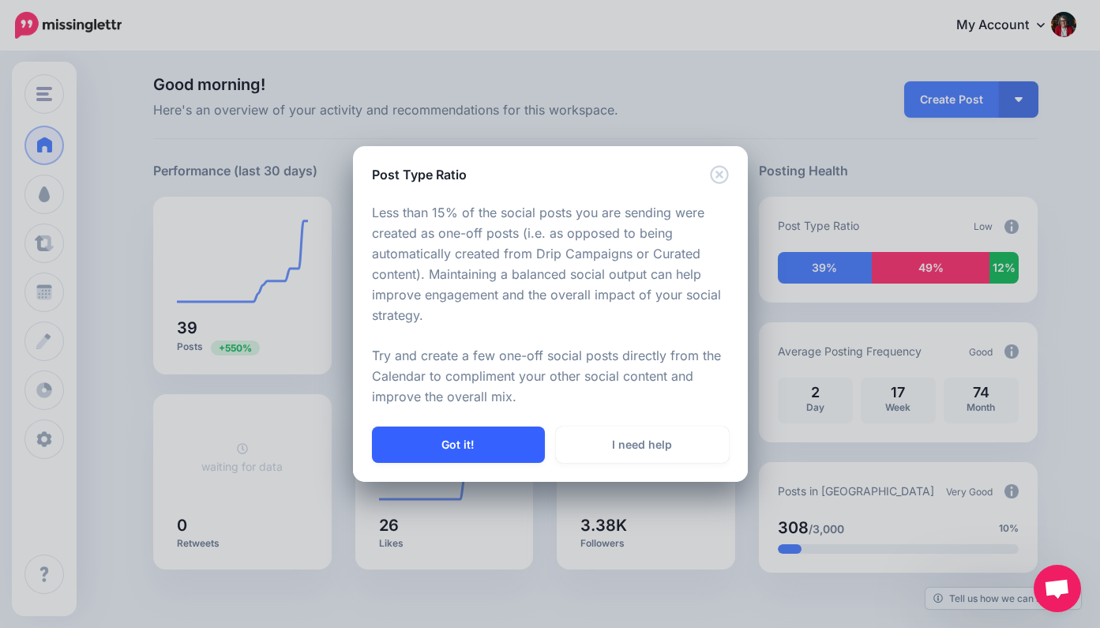
click at [475, 441] on button "Got it!" at bounding box center [458, 444] width 173 height 36
